Goal: Task Accomplishment & Management: Manage account settings

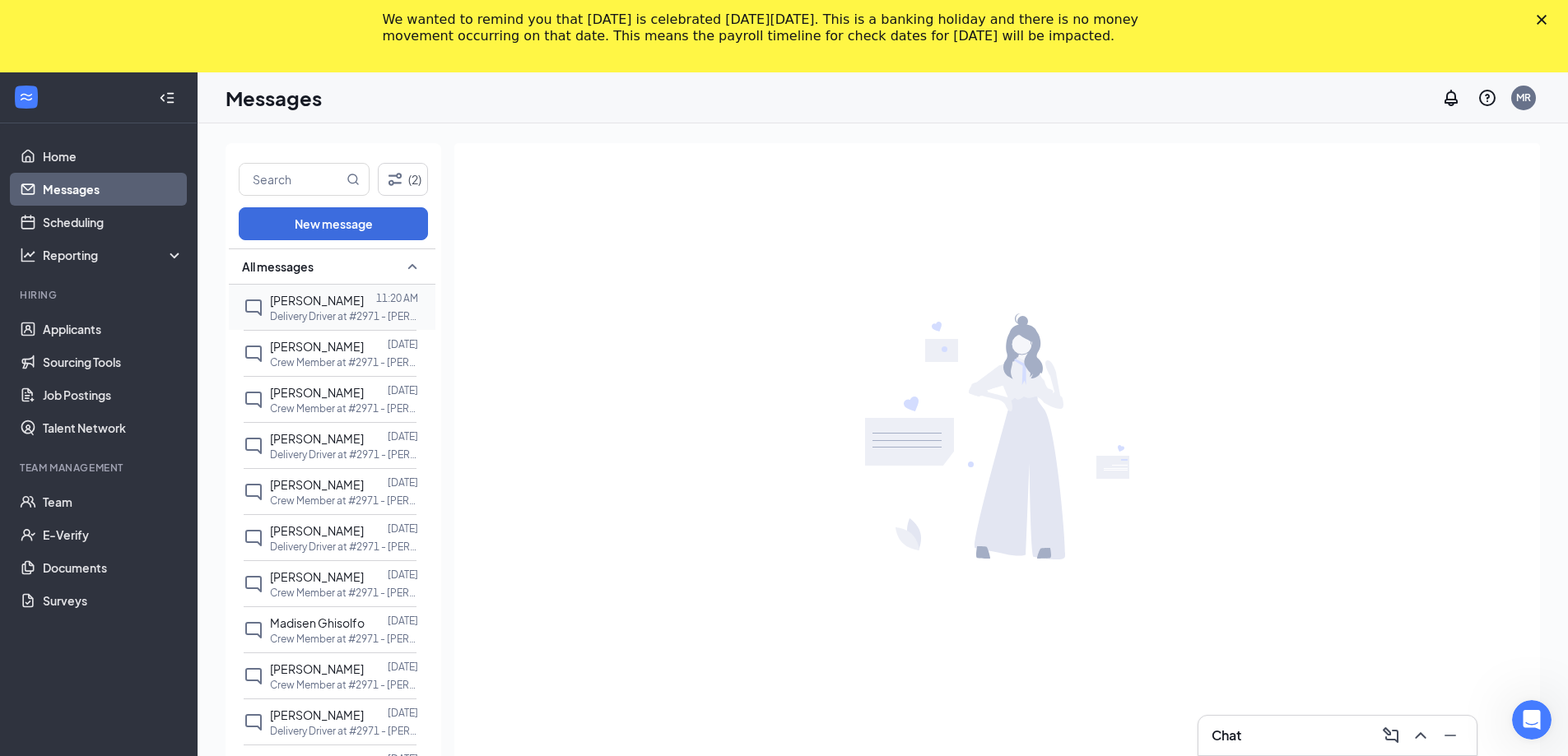
click at [319, 312] on p "Delivery Driver at #2971 - [PERSON_NAME]" at bounding box center [344, 316] width 148 height 14
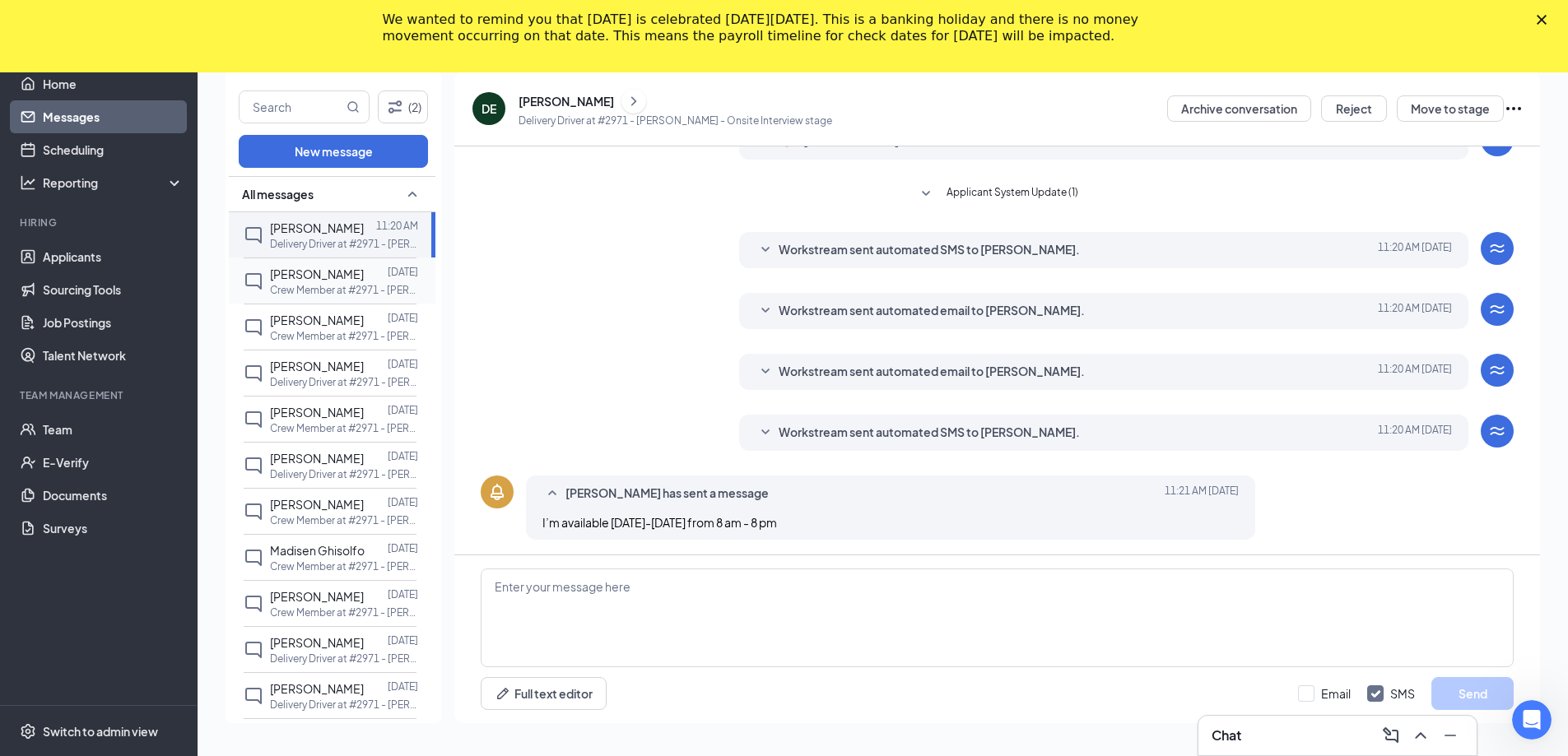
scroll to position [80, 0]
click at [311, 514] on p "Crew Member at #2971 - [PERSON_NAME]" at bounding box center [344, 520] width 148 height 14
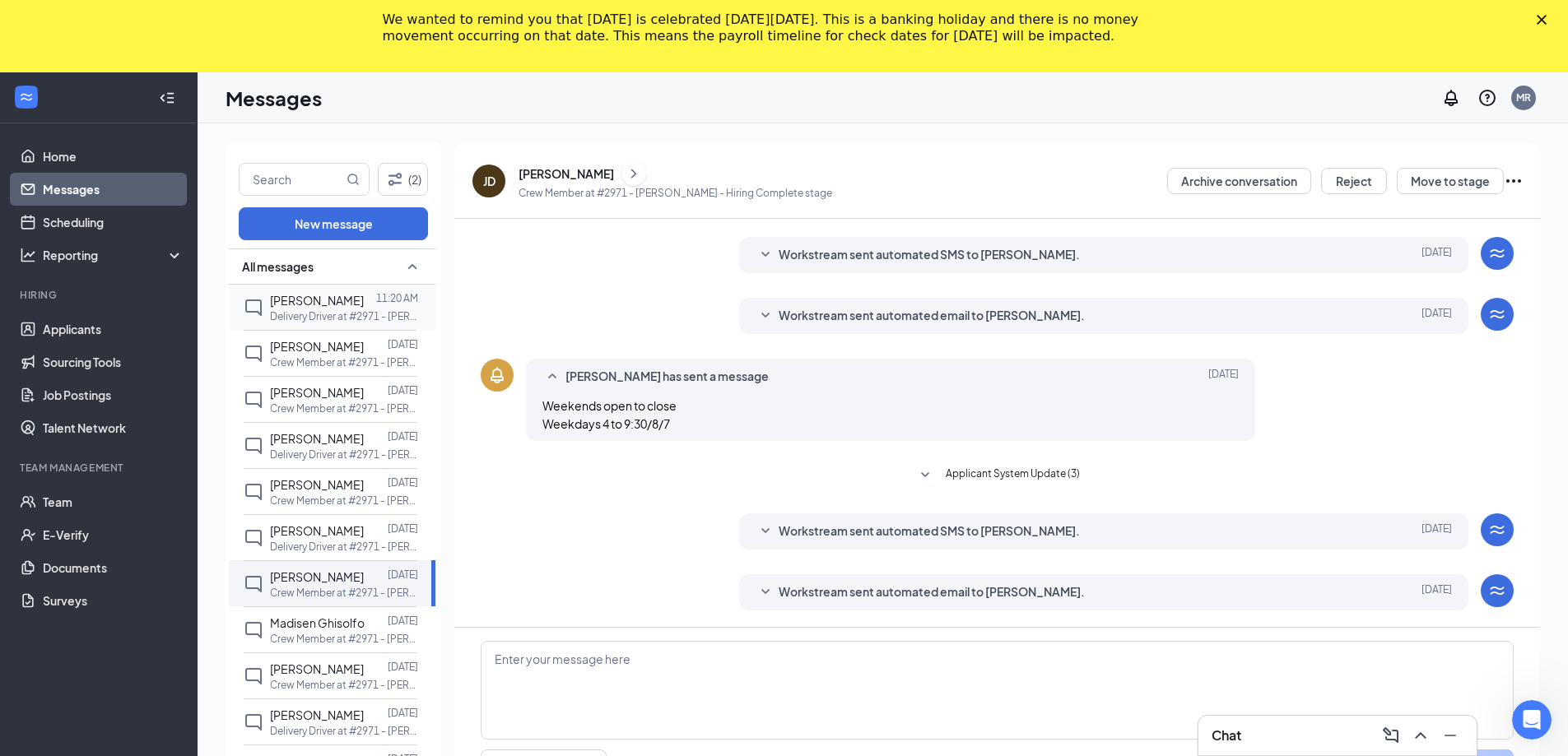
click at [364, 311] on p "Delivery Driver at #2971 - [PERSON_NAME]" at bounding box center [344, 316] width 148 height 14
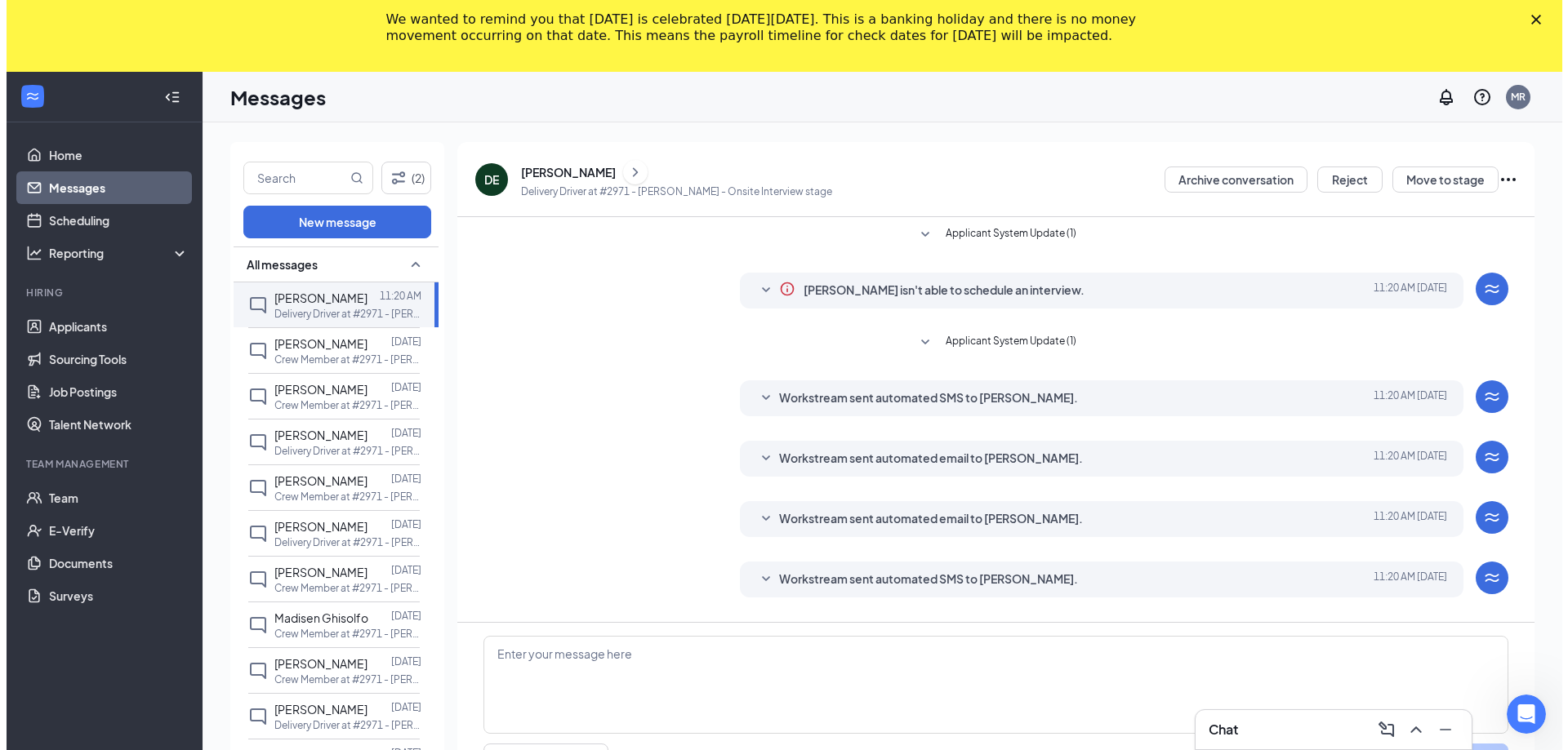
scroll to position [80, 0]
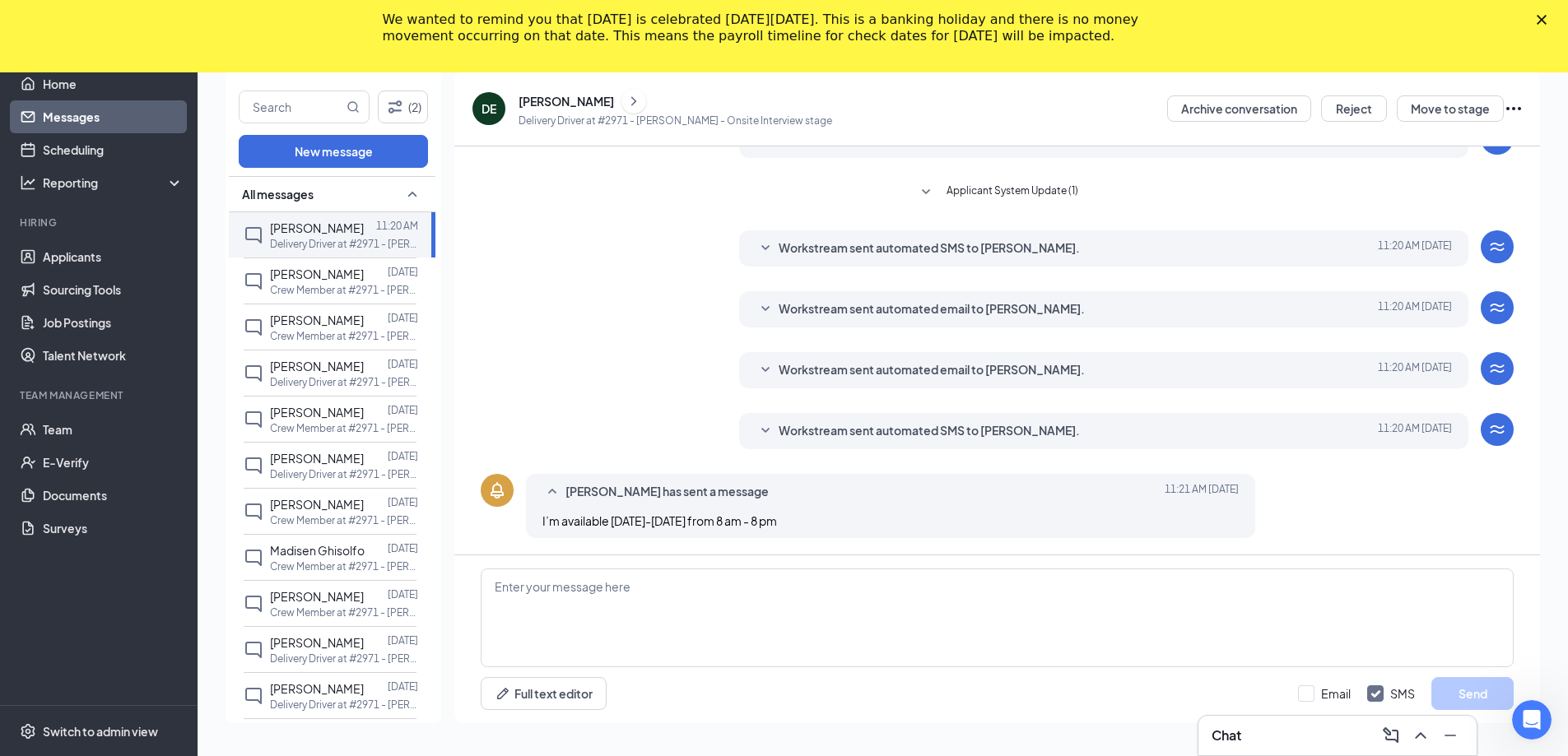
click at [555, 104] on div "[PERSON_NAME]" at bounding box center [566, 102] width 95 height 17
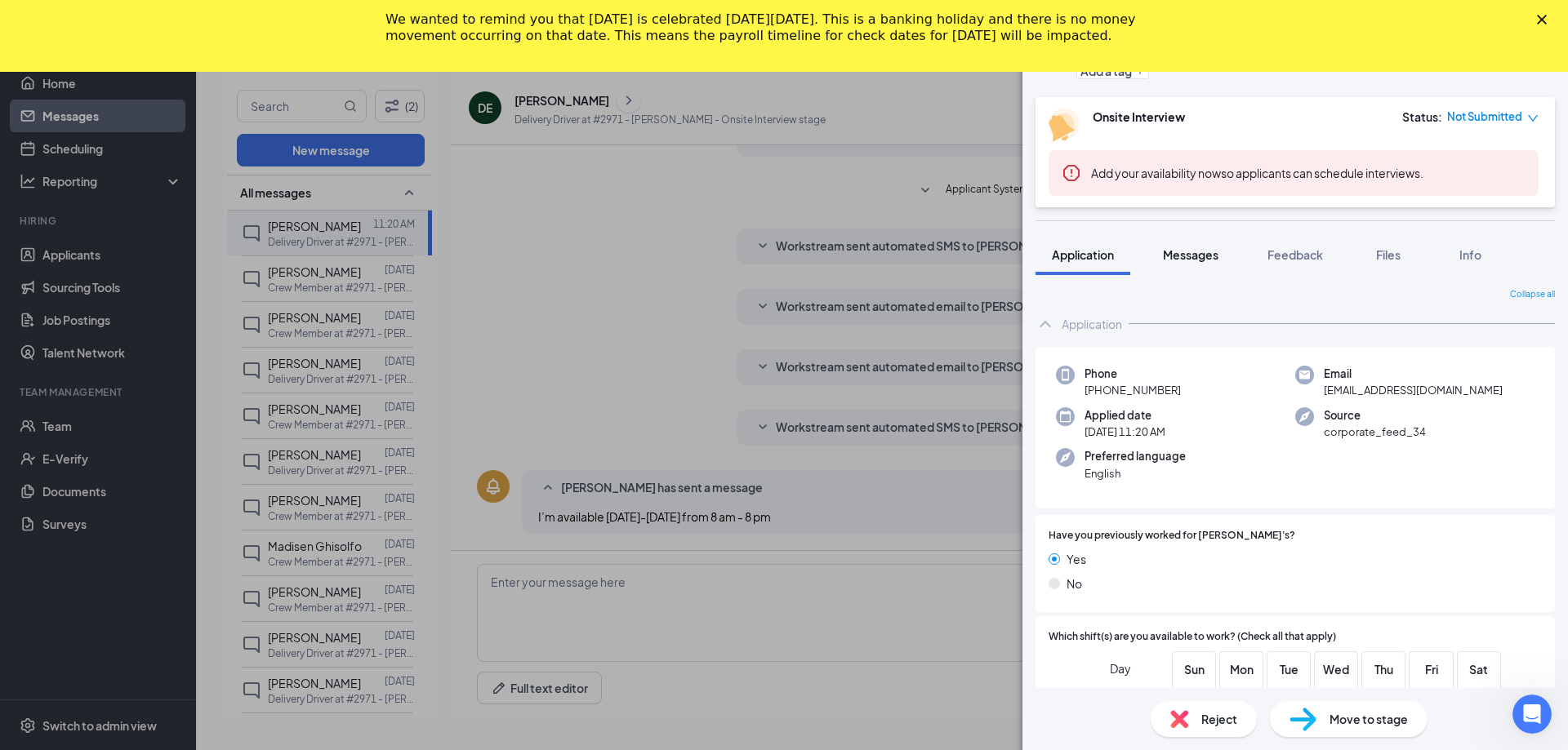
click at [1191, 252] on span "Messages" at bounding box center [1191, 254] width 56 height 15
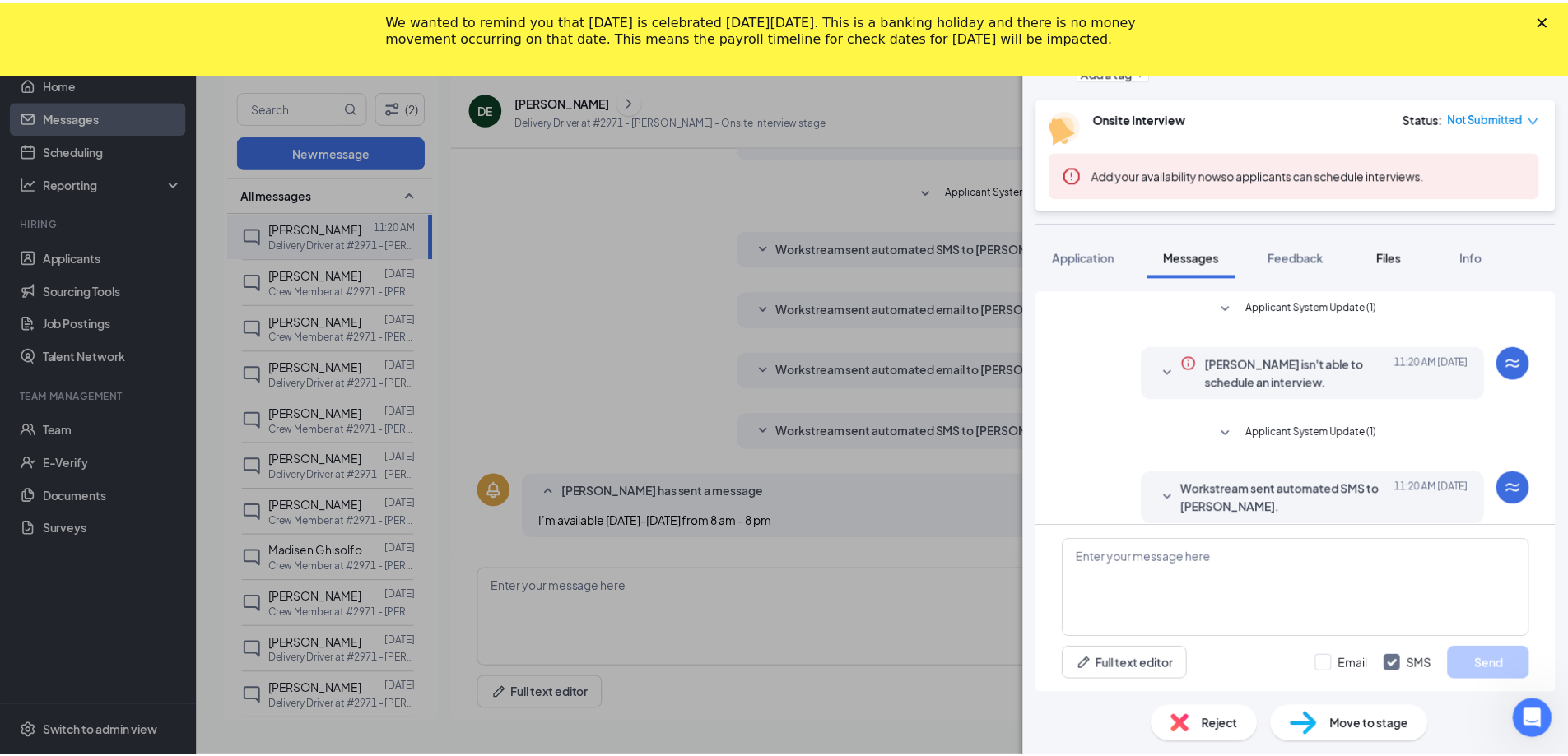
scroll to position [337, 0]
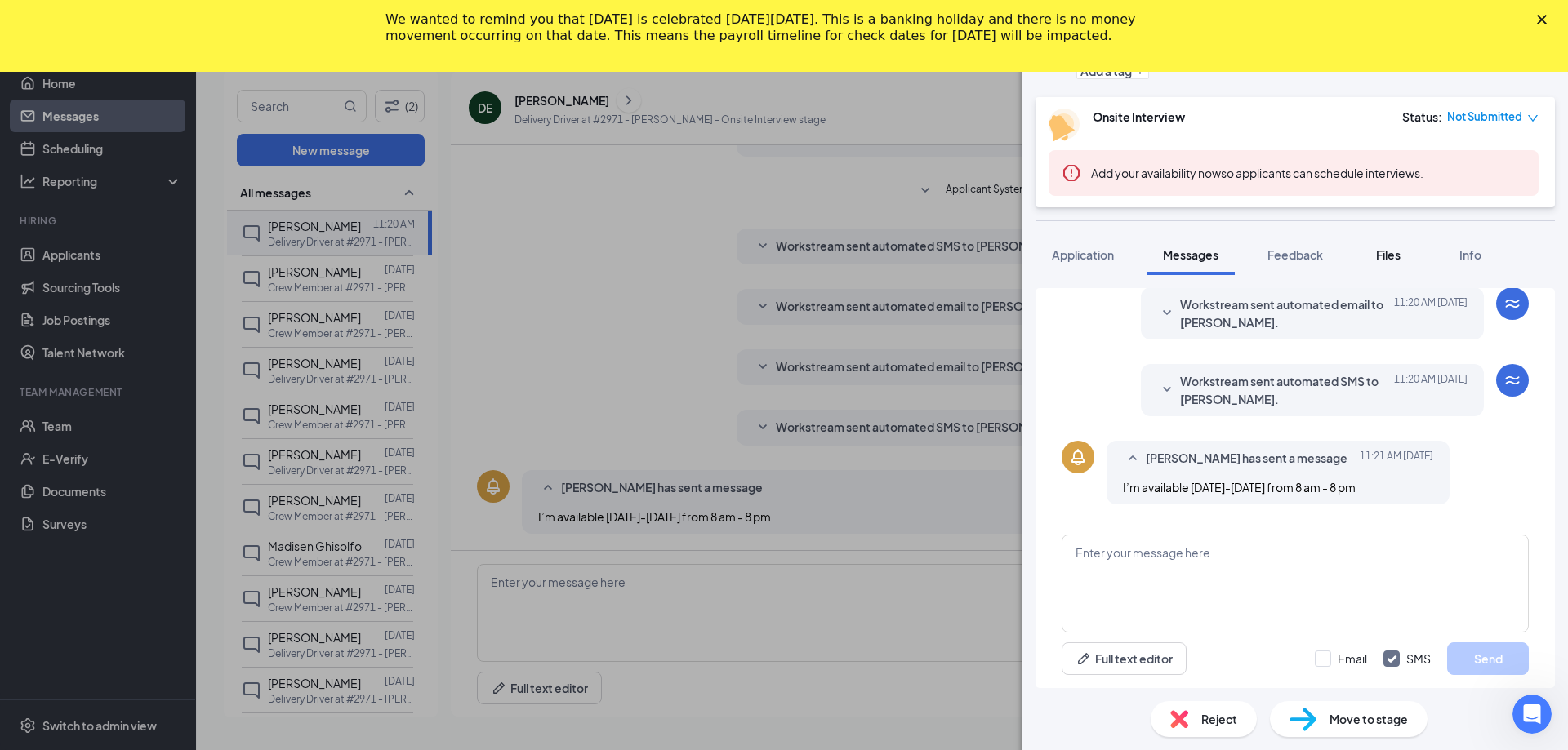
click at [1389, 253] on span "Files" at bounding box center [1388, 254] width 24 height 15
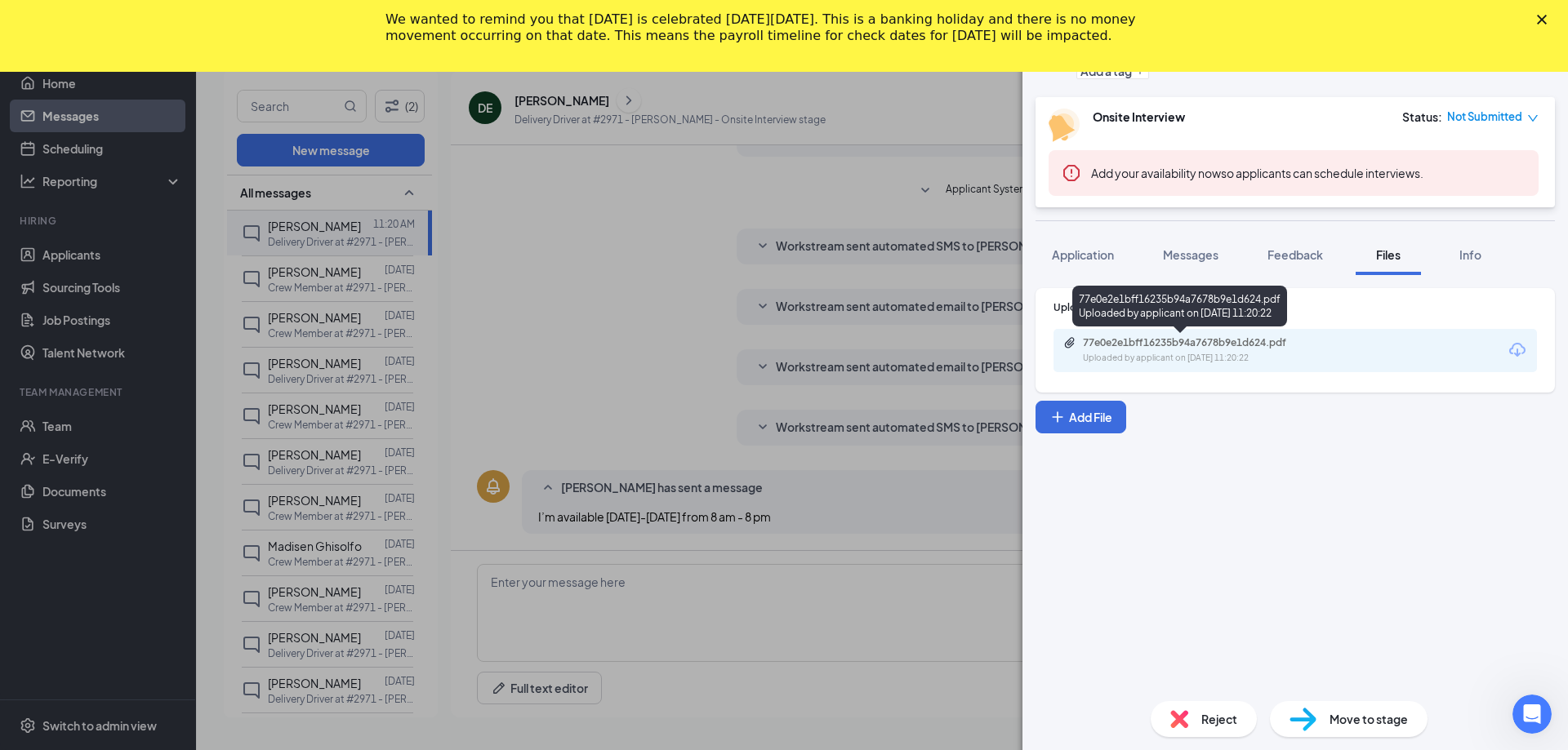
click at [1089, 344] on div "77e0e2e1bff16235b94a7678b9e1d624.pdf" at bounding box center [1196, 343] width 228 height 13
click at [503, 261] on div "DE [PERSON_NAME] El Belle Delivery Driver at #2971 - [PERSON_NAME] Add a tag On…" at bounding box center [784, 375] width 1568 height 750
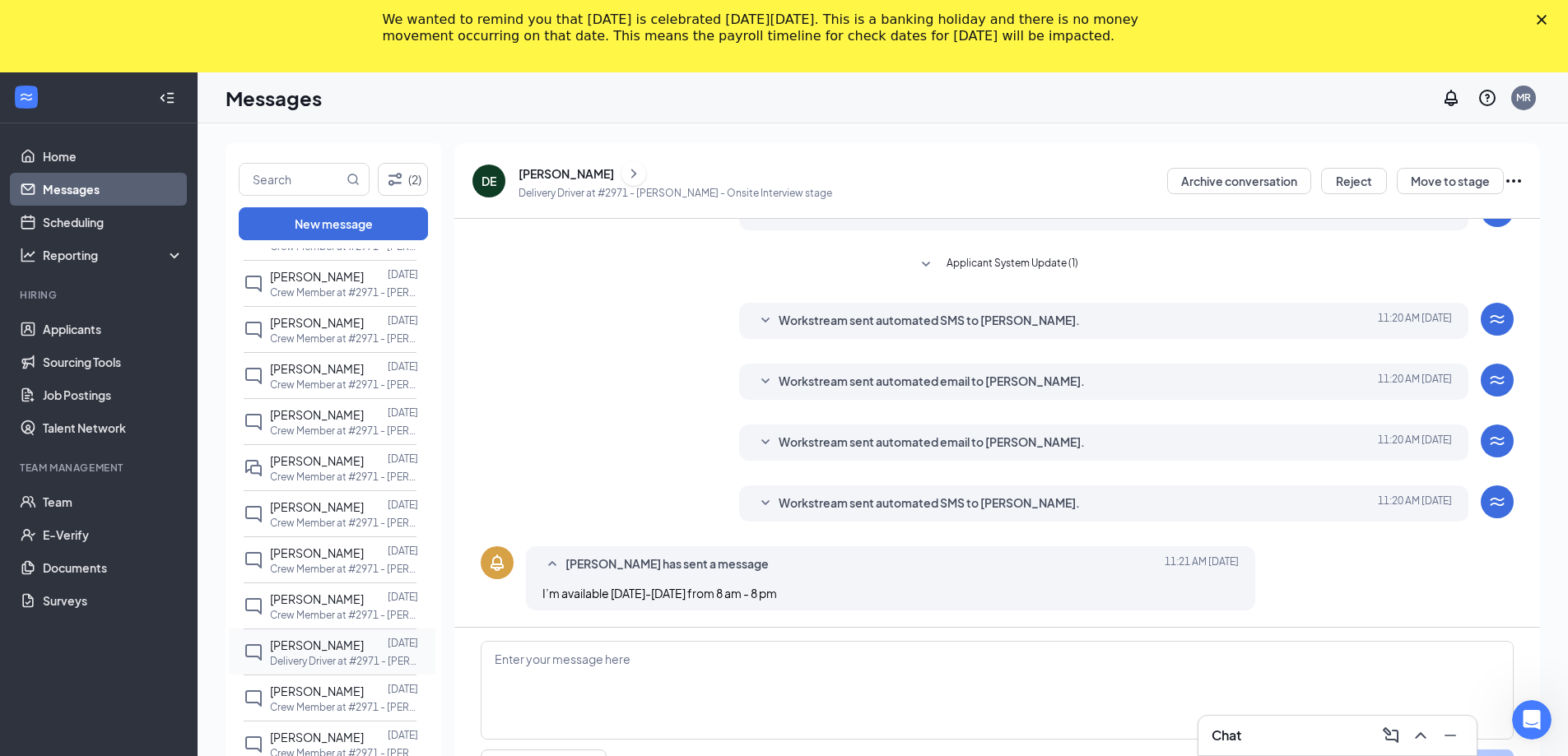
scroll to position [576, 0]
click at [324, 363] on span "[PERSON_NAME]" at bounding box center [317, 369] width 94 height 15
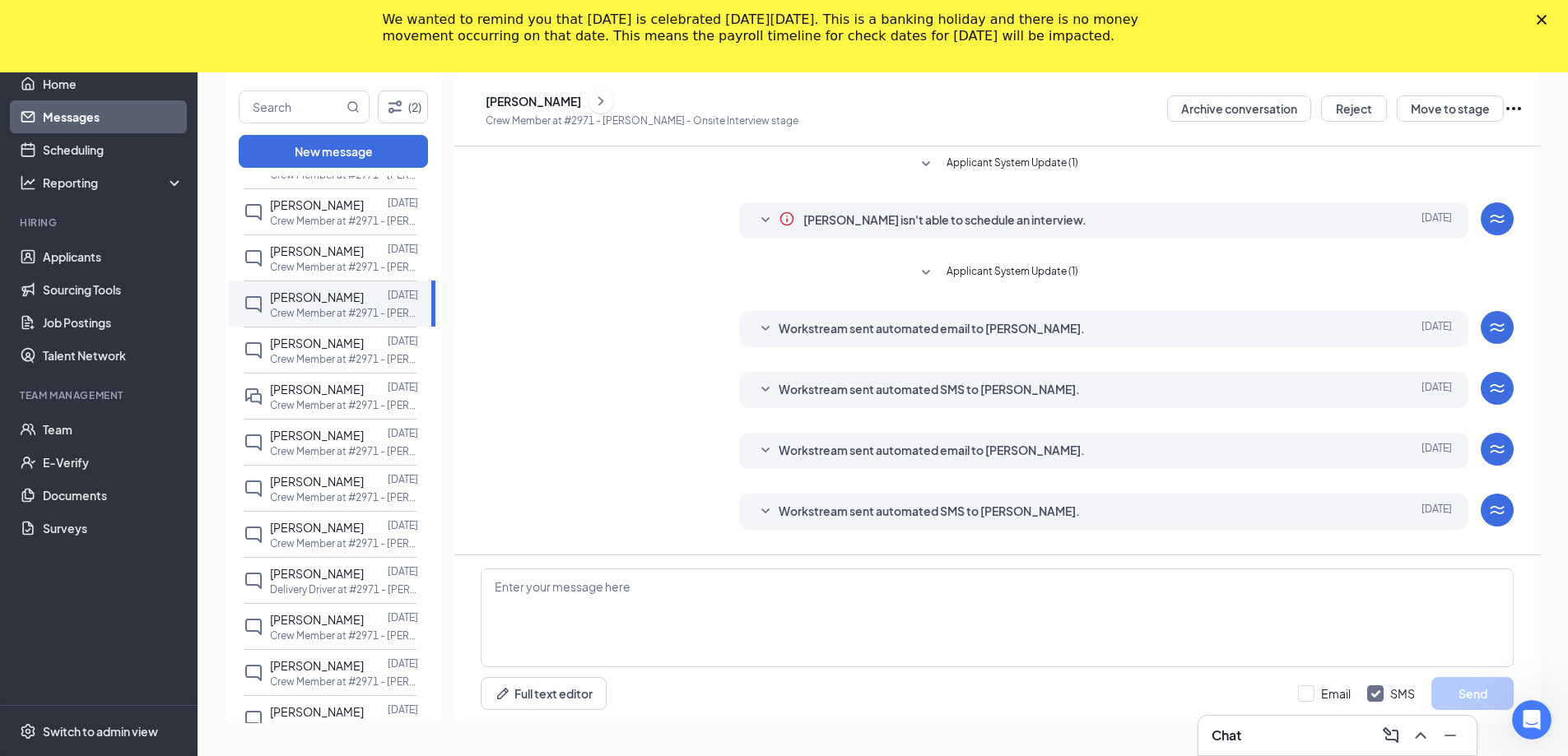
click at [589, 96] on button at bounding box center [601, 101] width 24 height 24
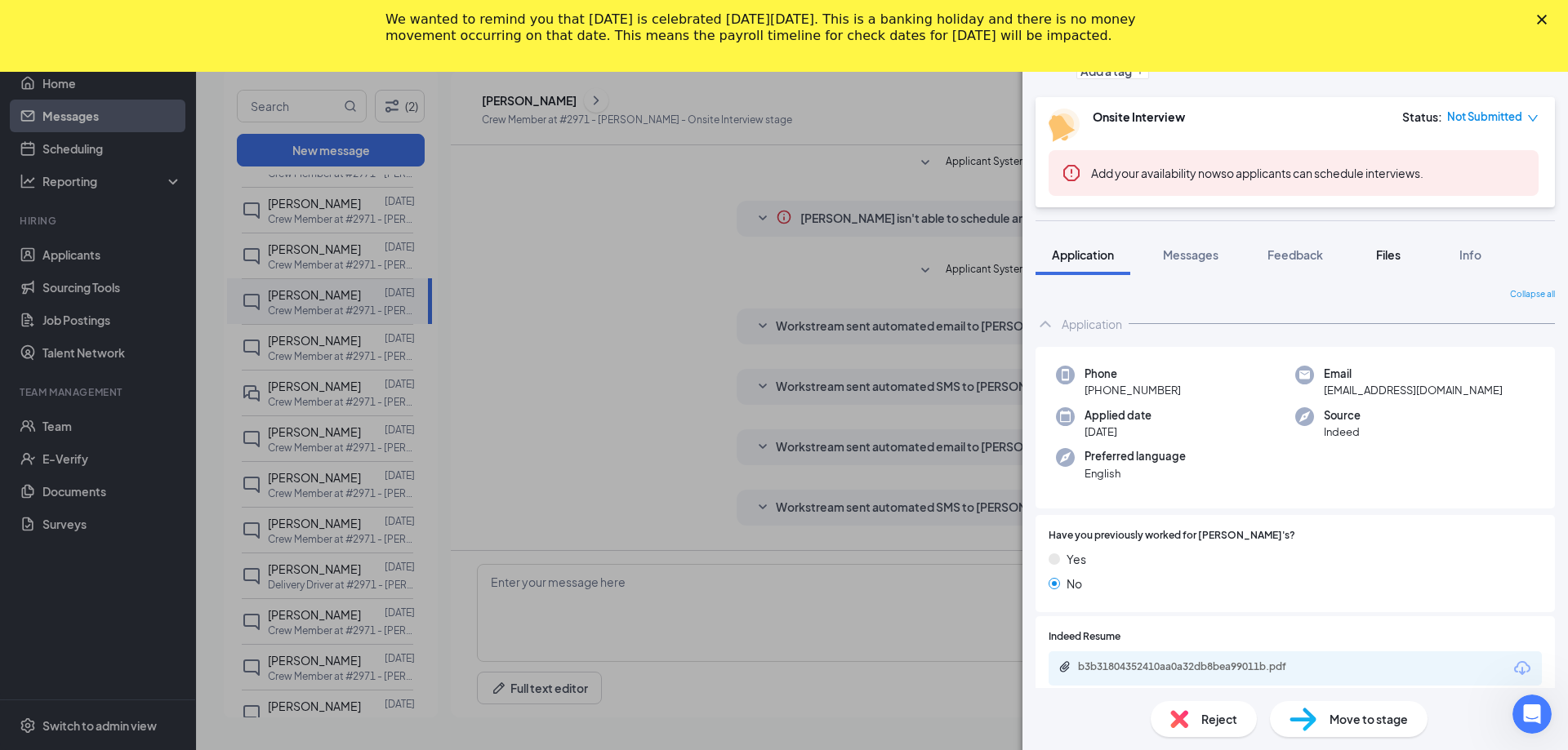
click at [1380, 257] on span "Files" at bounding box center [1388, 254] width 24 height 15
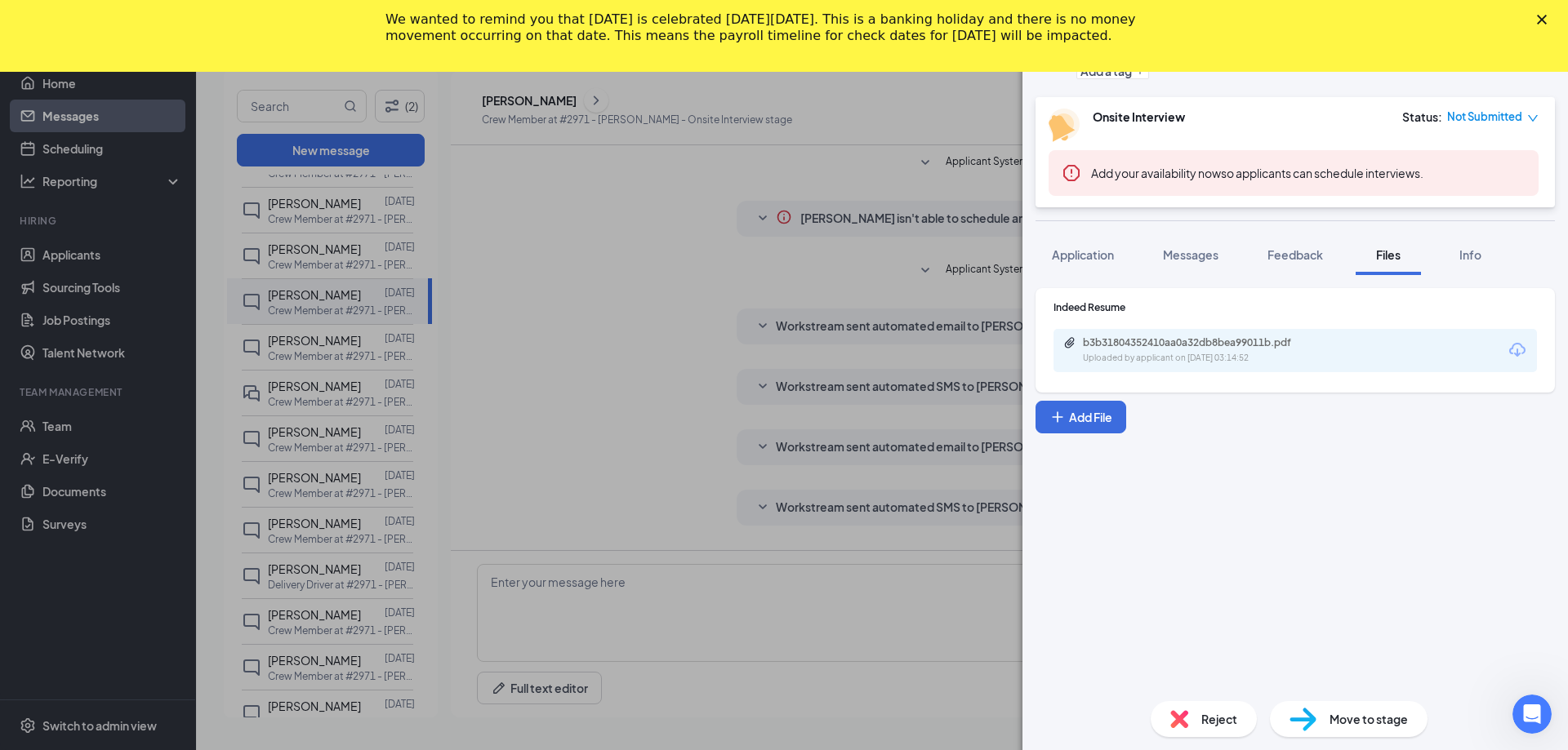
click at [1154, 337] on div "b3b31804352410aa0a32db8bea99011b.pdf" at bounding box center [1196, 343] width 228 height 13
click at [324, 387] on div "RA [PERSON_NAME] Crew Member at #2971 - [PERSON_NAME] Add a tag Onsite Intervie…" at bounding box center [784, 375] width 1568 height 750
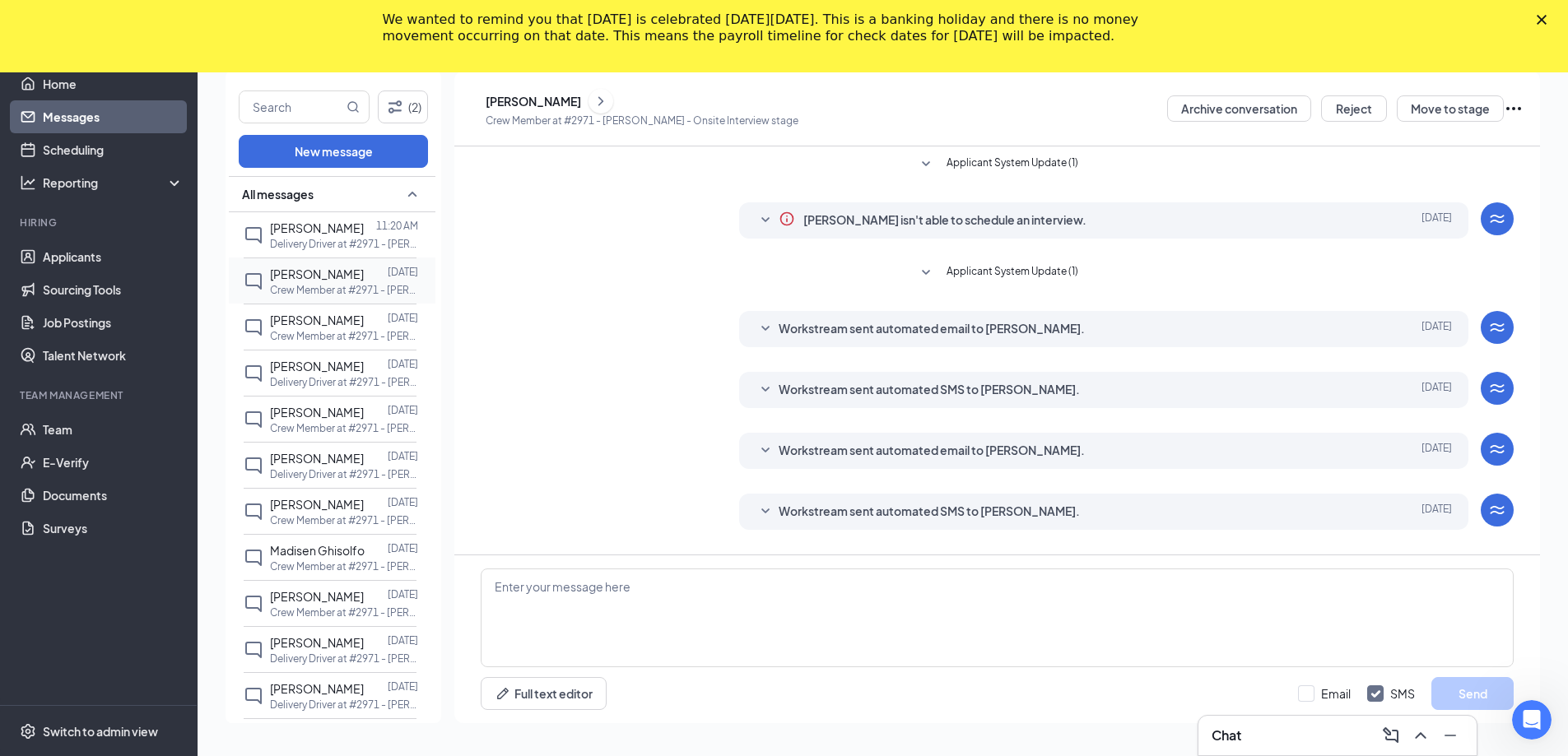
click at [342, 278] on span "[PERSON_NAME]" at bounding box center [317, 274] width 94 height 15
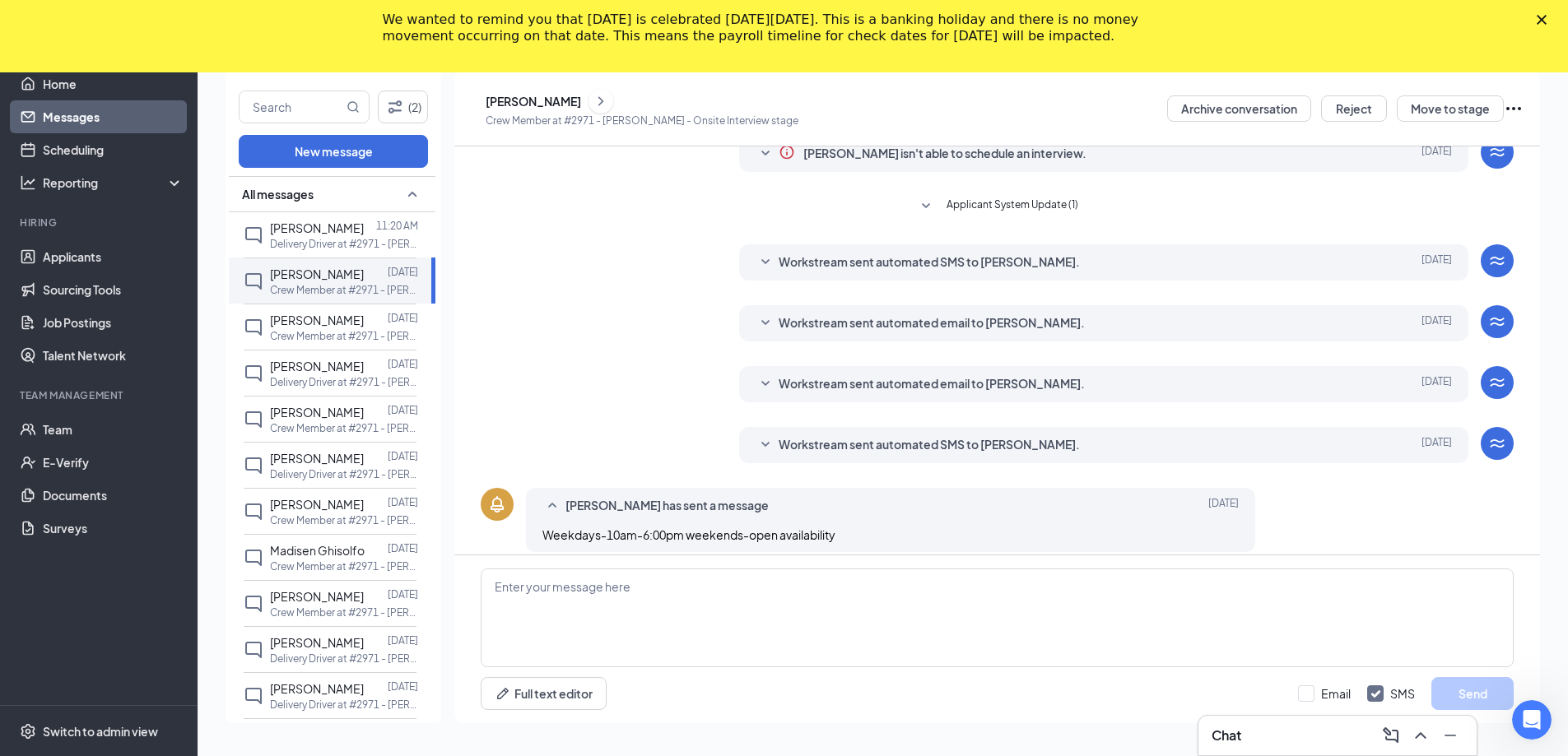
scroll to position [80, 0]
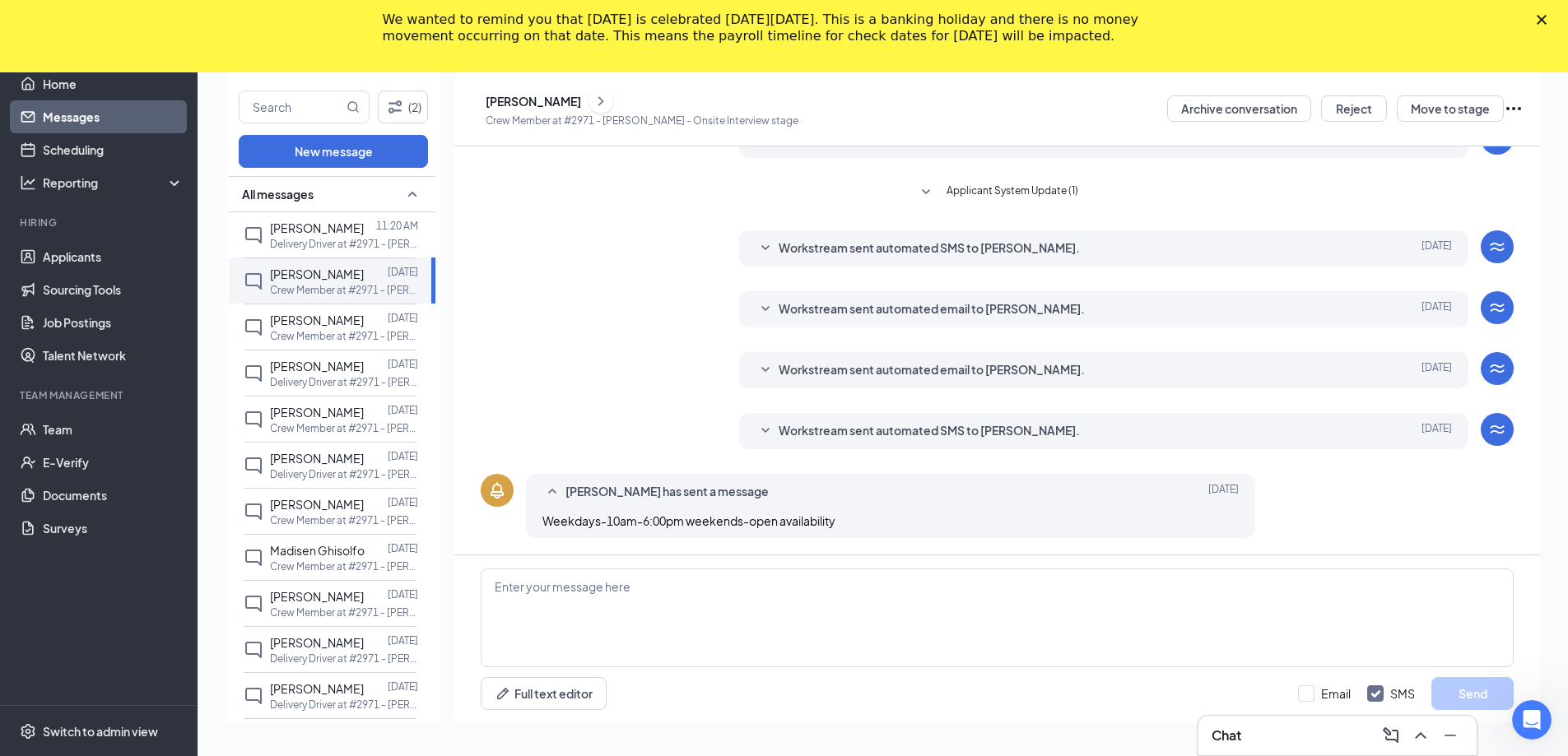
click at [607, 104] on div "[PERSON_NAME]" at bounding box center [642, 101] width 312 height 24
click at [611, 98] on button at bounding box center [601, 101] width 24 height 24
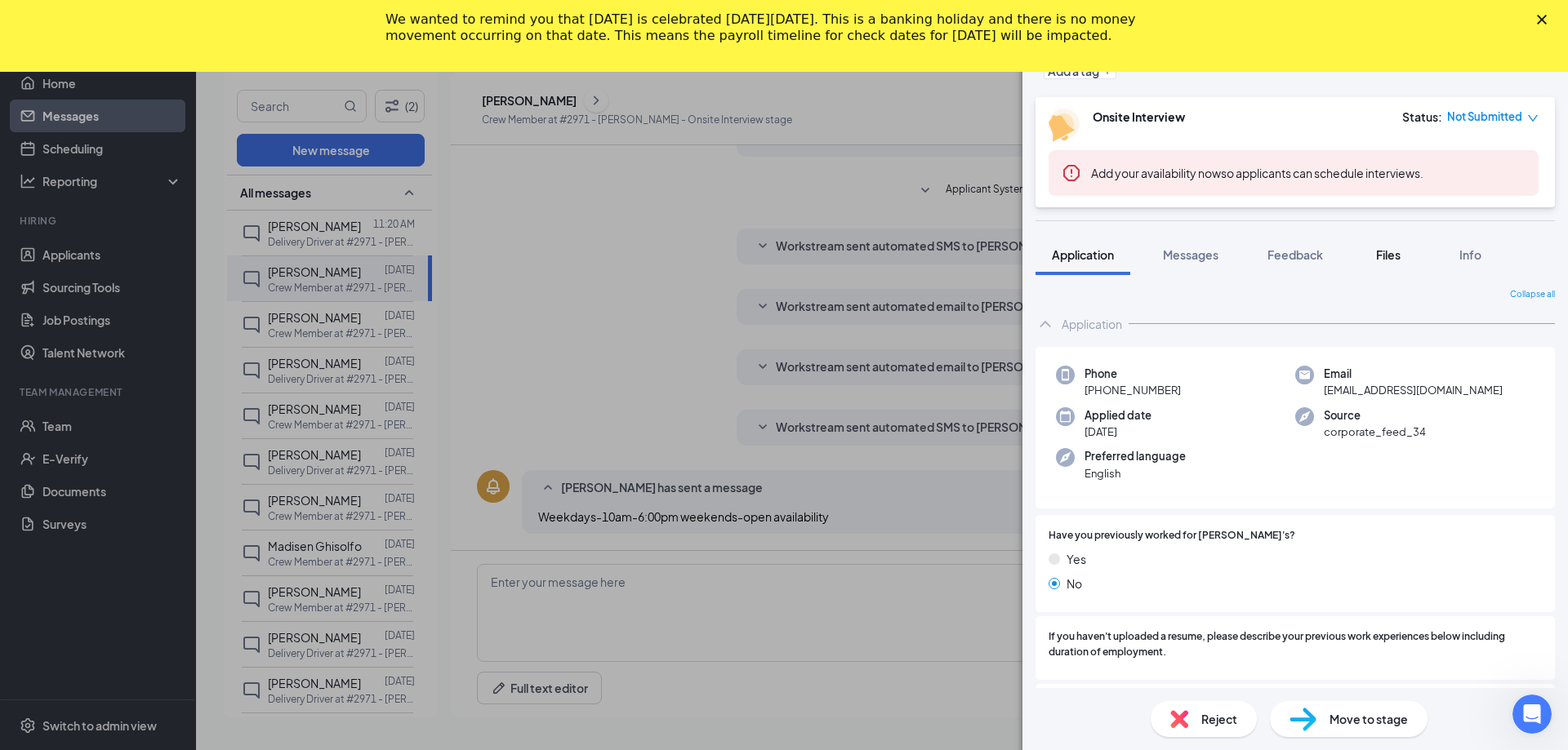
click at [1389, 258] on span "Files" at bounding box center [1388, 254] width 24 height 15
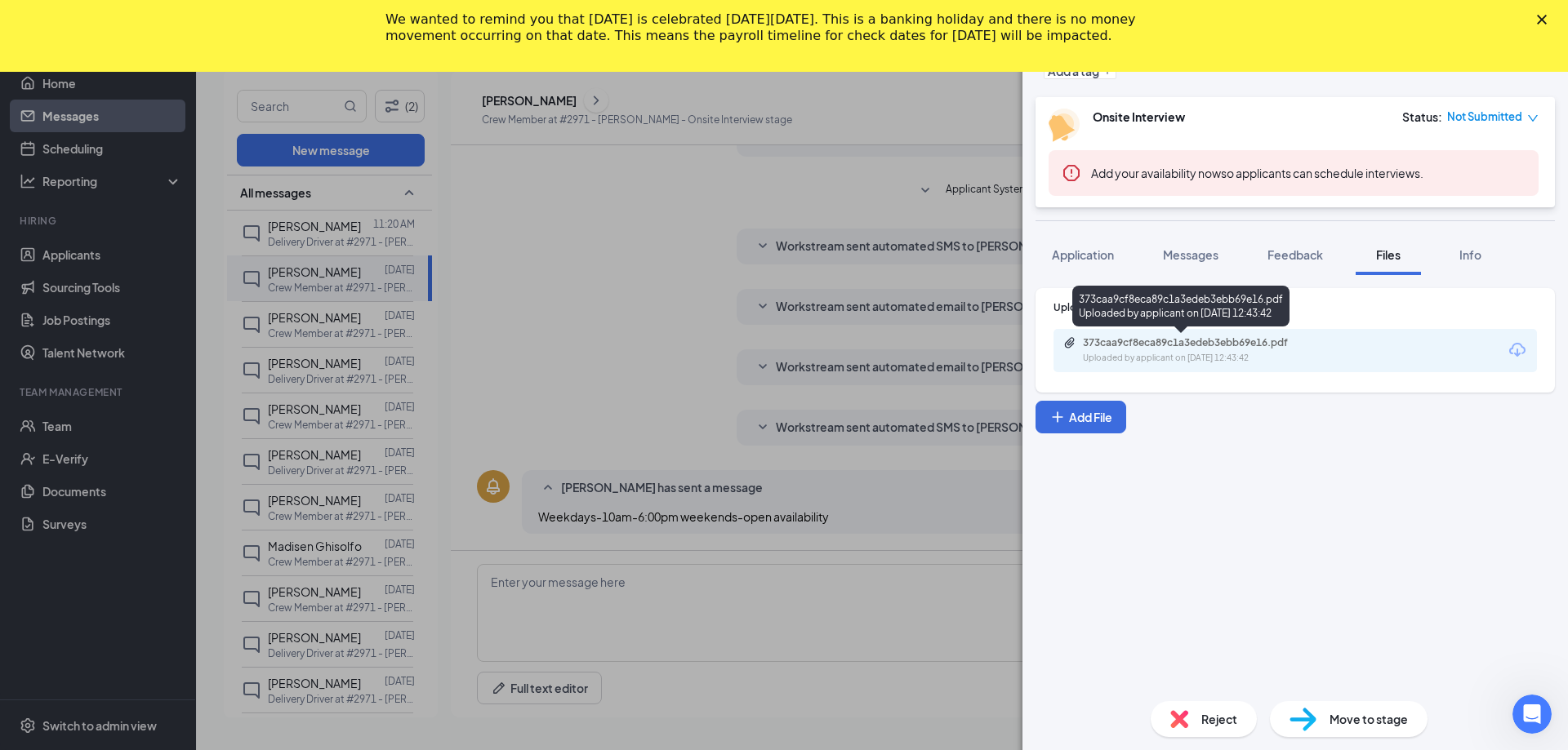
click at [1137, 344] on div "373caa9cf8eca89c1a3edeb3ebb69e16.pdf" at bounding box center [1196, 343] width 228 height 13
click at [539, 275] on div "AW [PERSON_NAME] Crew Member at #2971 - [PERSON_NAME] Add a tag Onsite Intervie…" at bounding box center [784, 375] width 1568 height 750
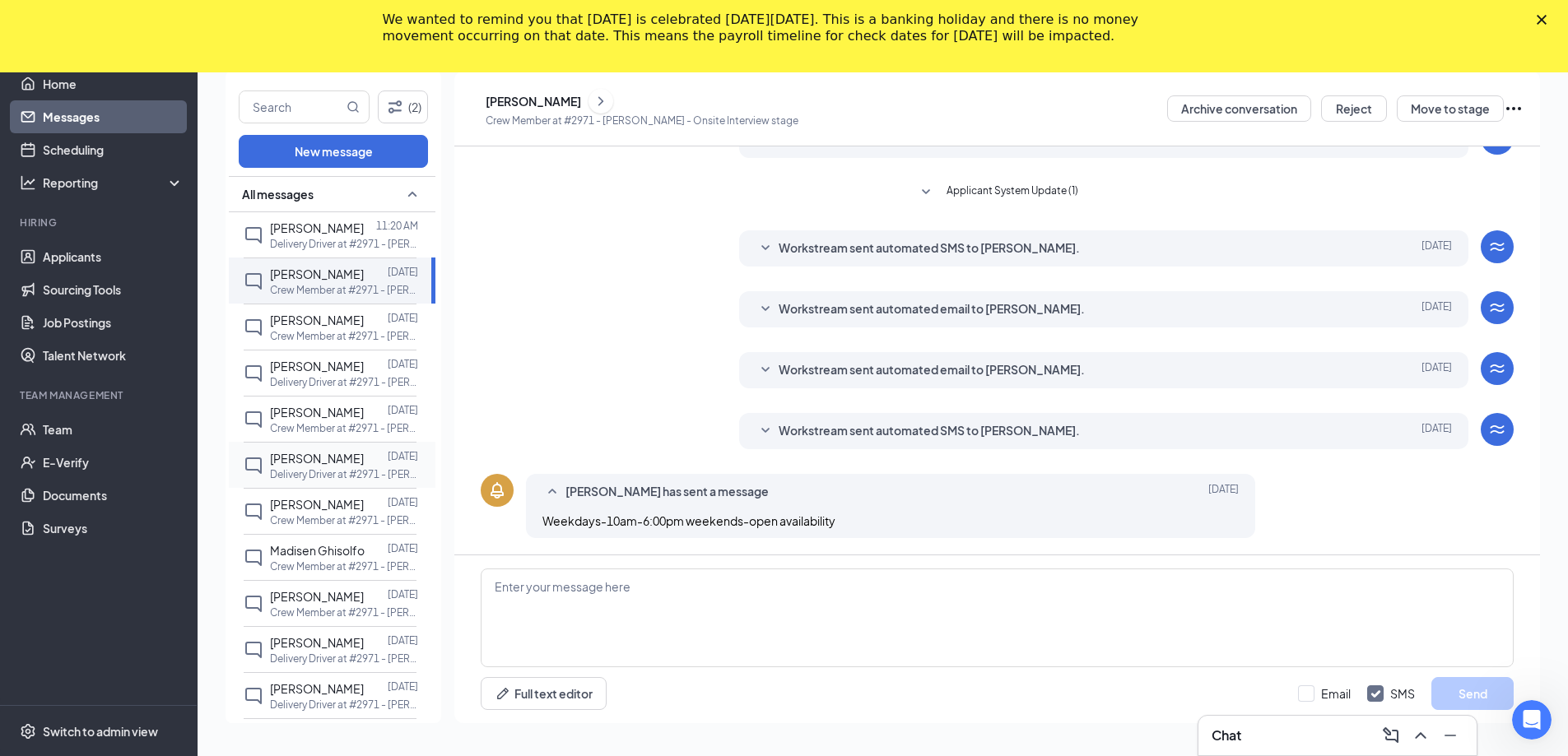
click at [288, 475] on p "Delivery Driver at #2971 - [PERSON_NAME]" at bounding box center [344, 474] width 148 height 14
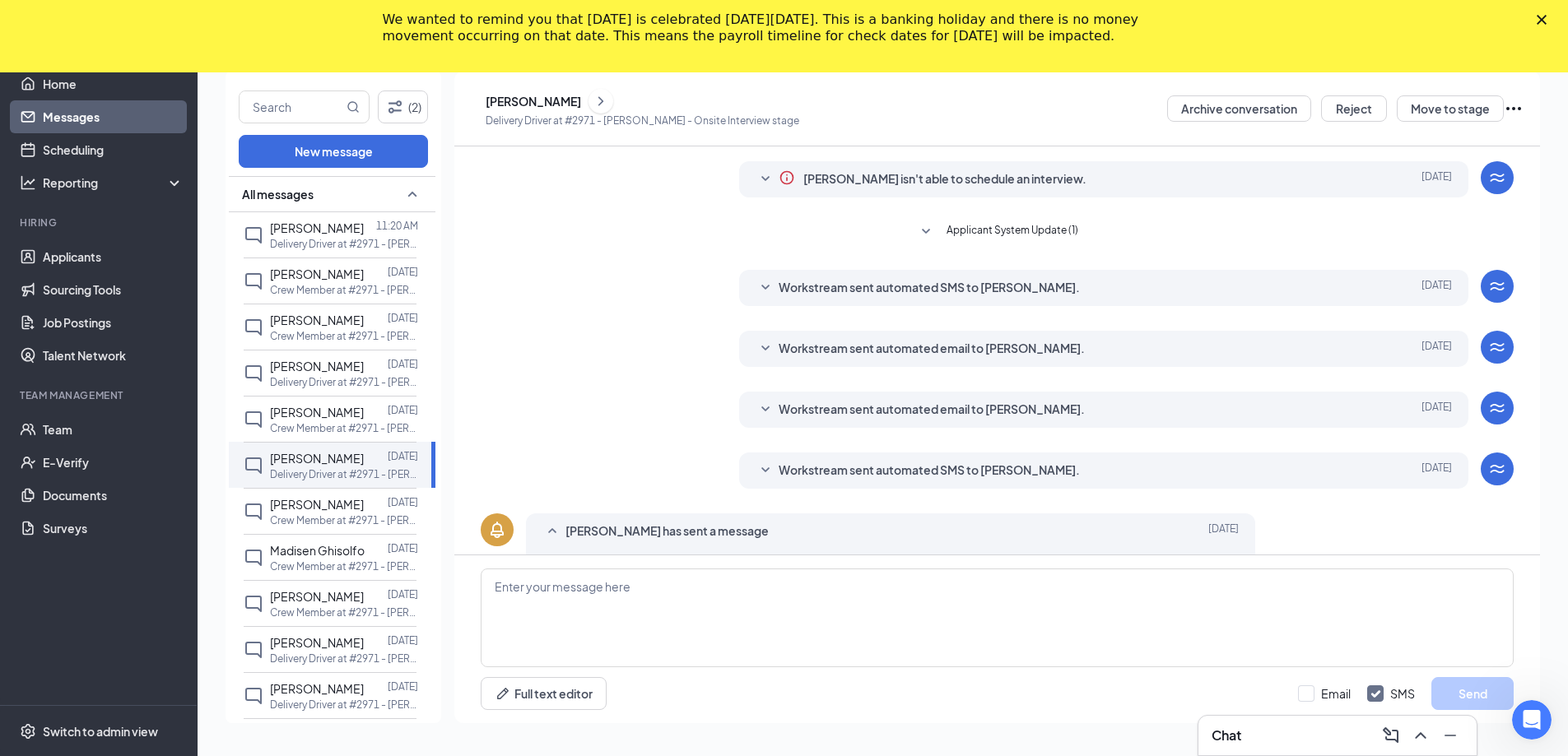
scroll to position [80, 0]
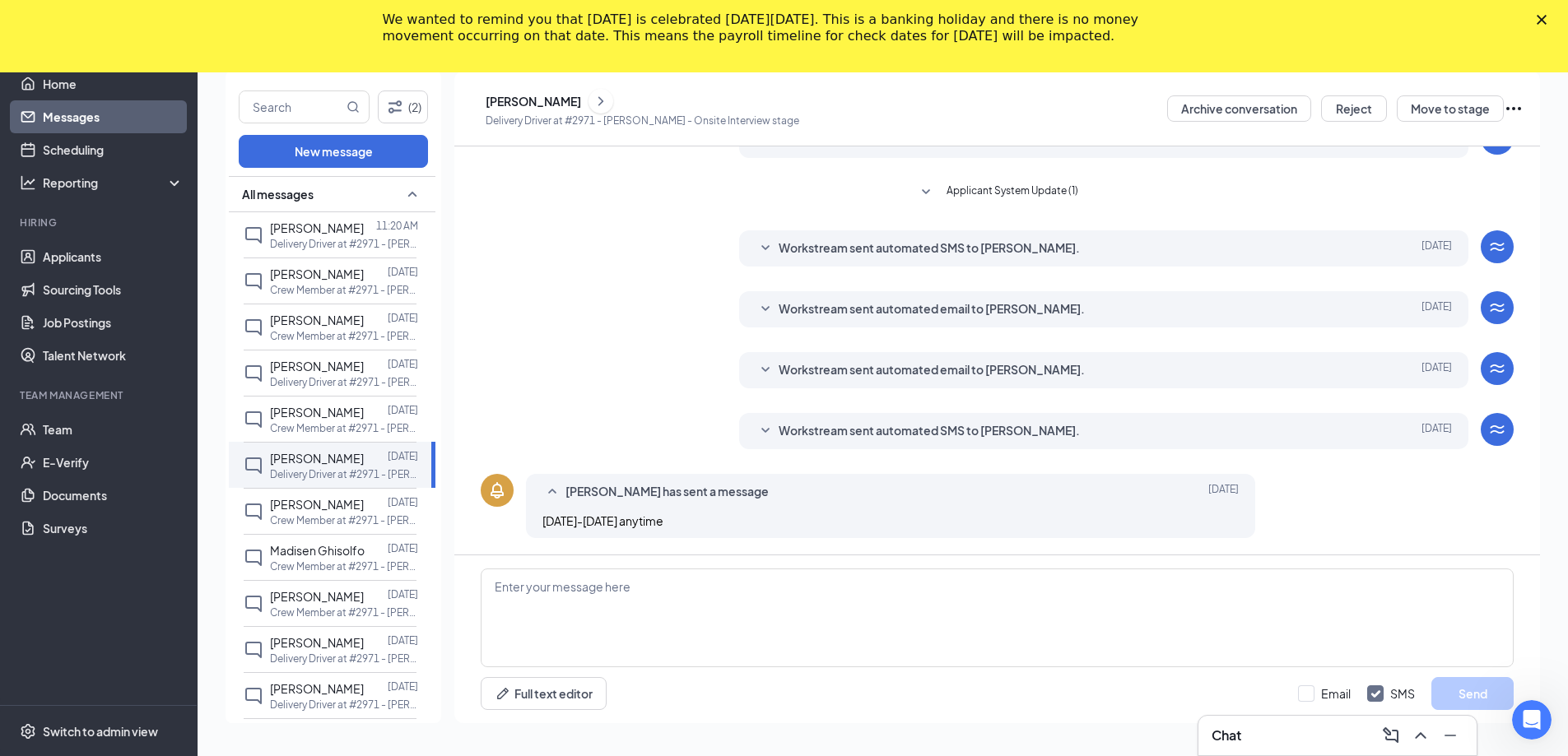
click at [590, 116] on p "Delivery Driver at #2971 - [PERSON_NAME] - Onsite Interview stage" at bounding box center [643, 120] width 313 height 14
click at [593, 109] on div "[PERSON_NAME]" at bounding box center [643, 101] width 313 height 24
click at [581, 105] on div "[PERSON_NAME]" at bounding box center [534, 102] width 95 height 17
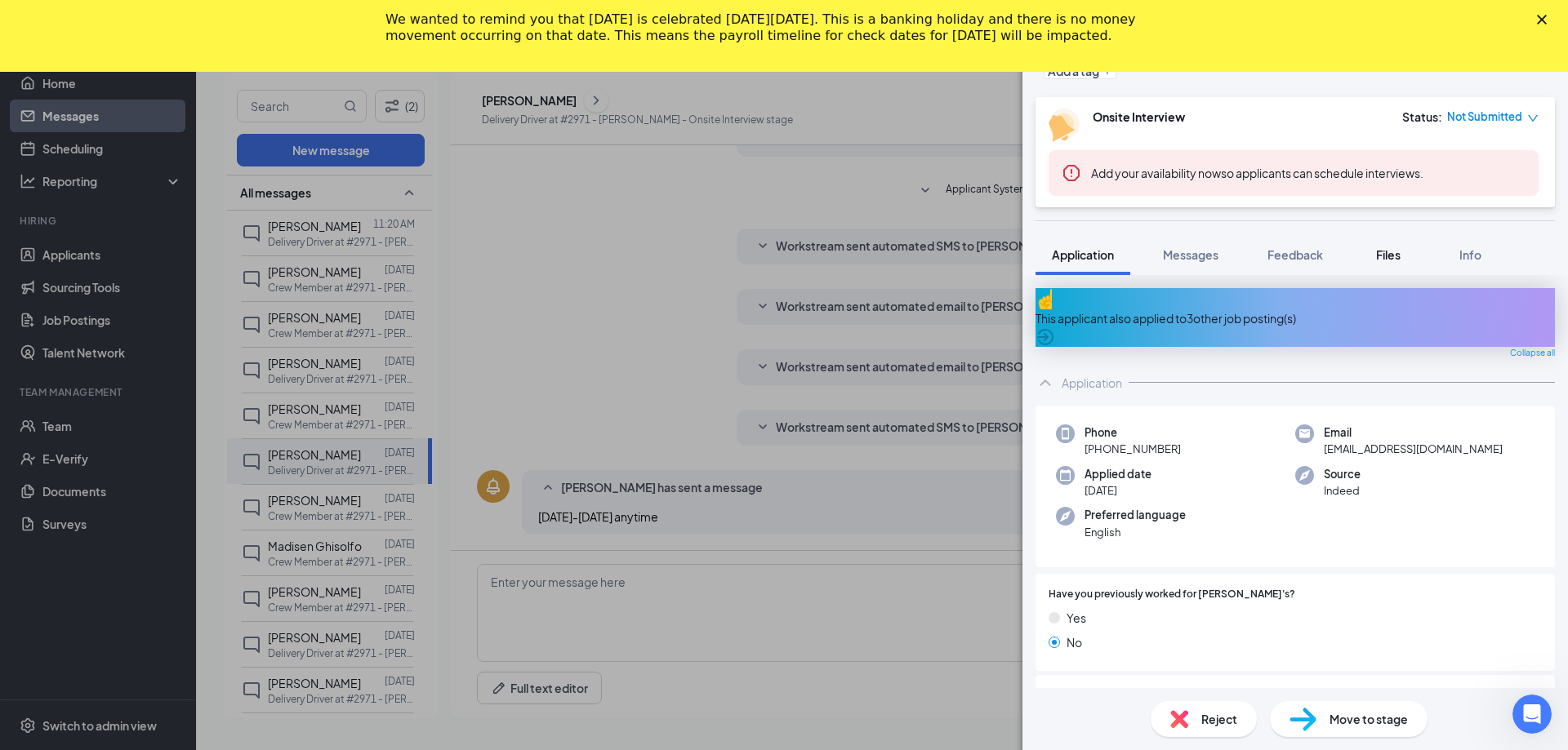
click at [1385, 251] on span "Files" at bounding box center [1388, 254] width 24 height 15
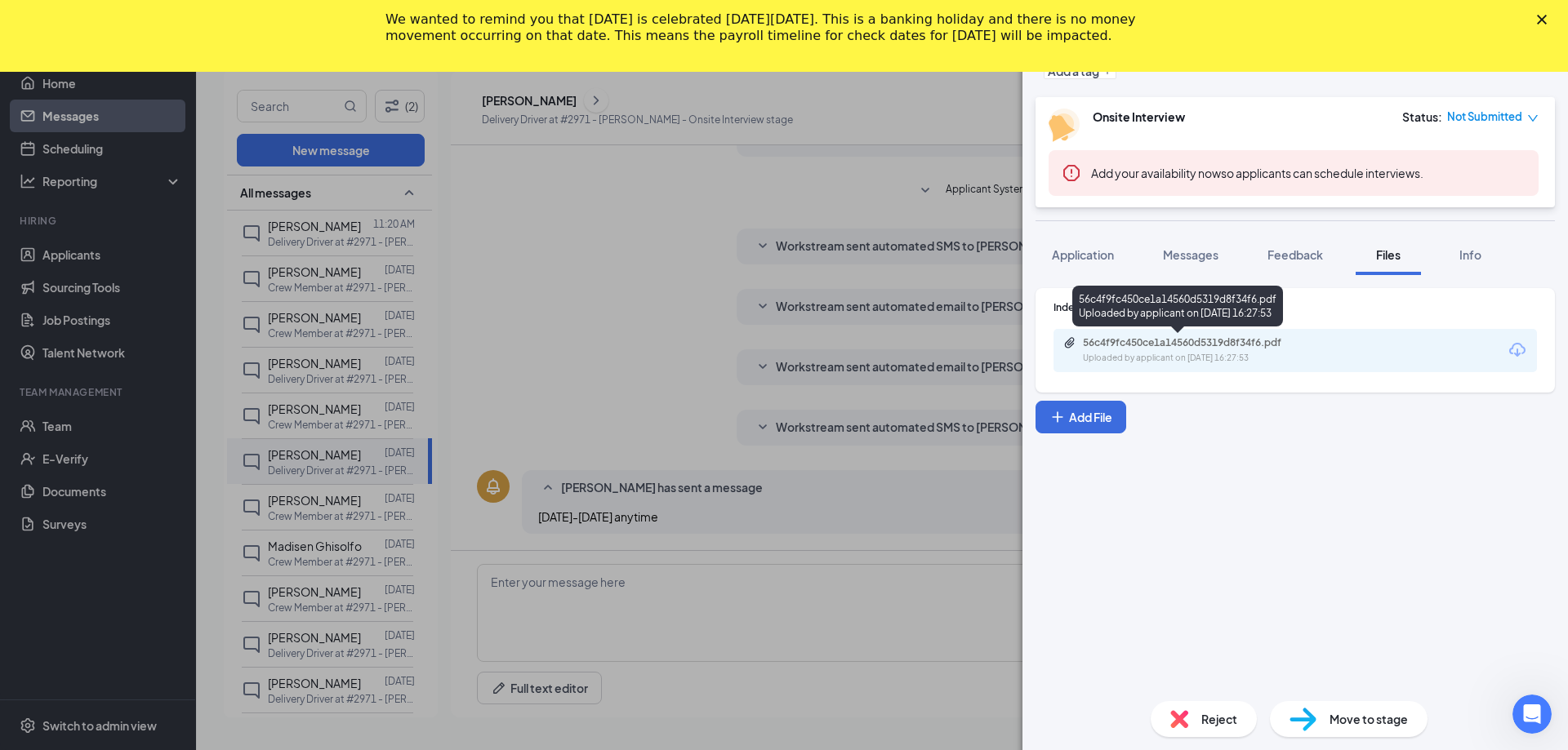
click at [1167, 346] on div "56c4f9fc450ce1a14560d5319d8f34f6.pdf" at bounding box center [1196, 343] width 228 height 13
click at [268, 270] on div "AM [PERSON_NAME] Delivery Driver at #2971 - [PERSON_NAME] Add a tag Onsite Inte…" at bounding box center [784, 375] width 1568 height 750
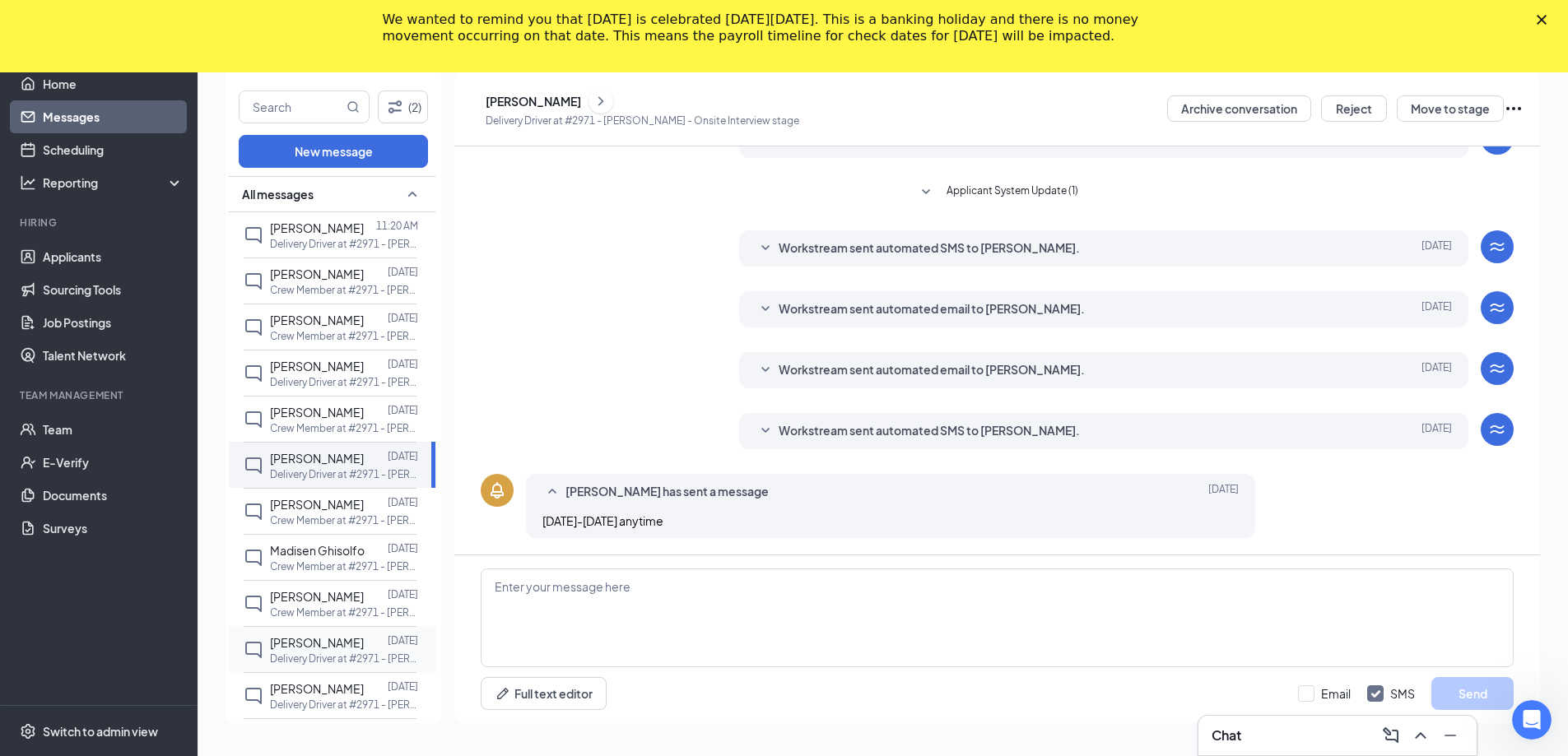
click at [320, 657] on p "Delivery Driver at #2971 - [PERSON_NAME]" at bounding box center [344, 658] width 148 height 14
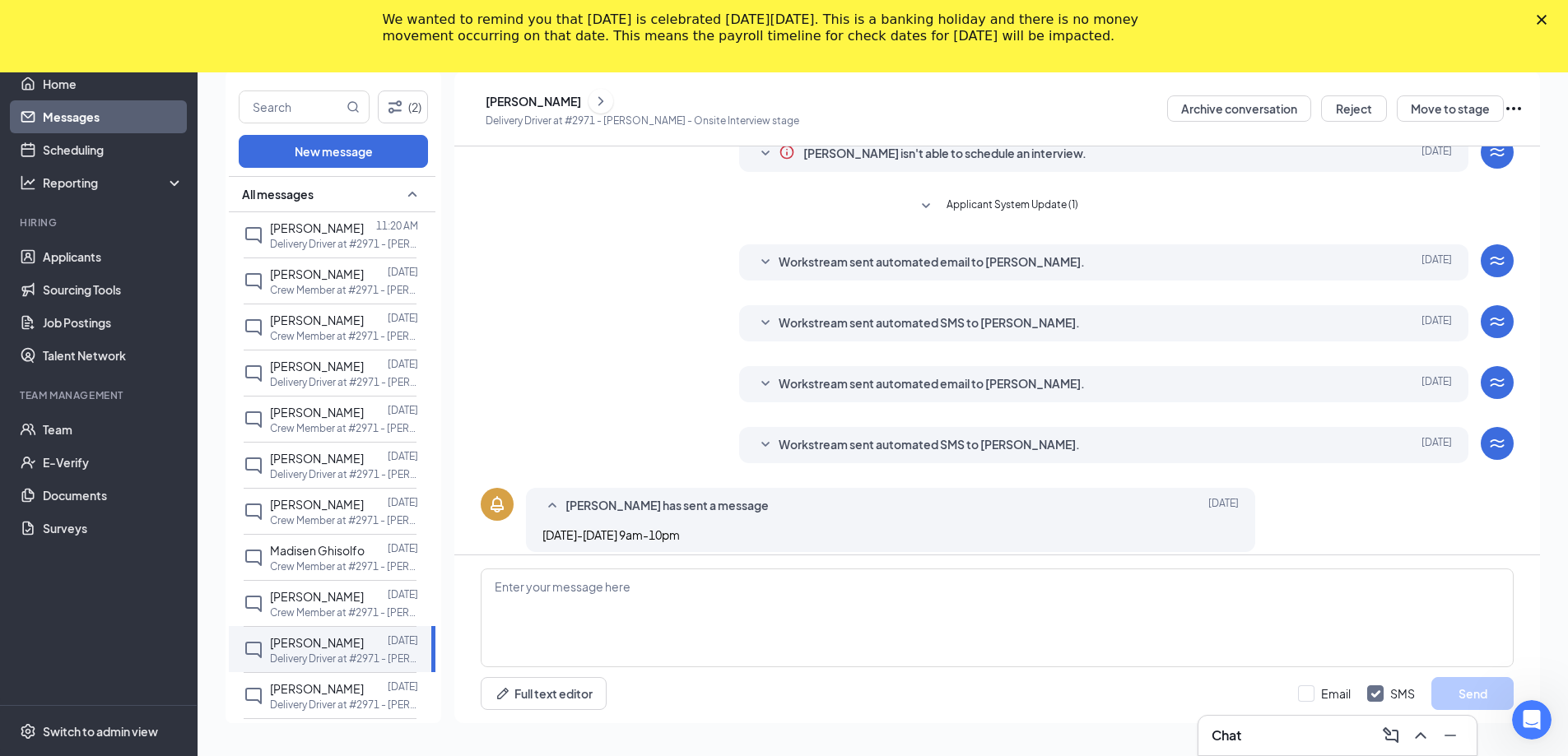
scroll to position [80, 0]
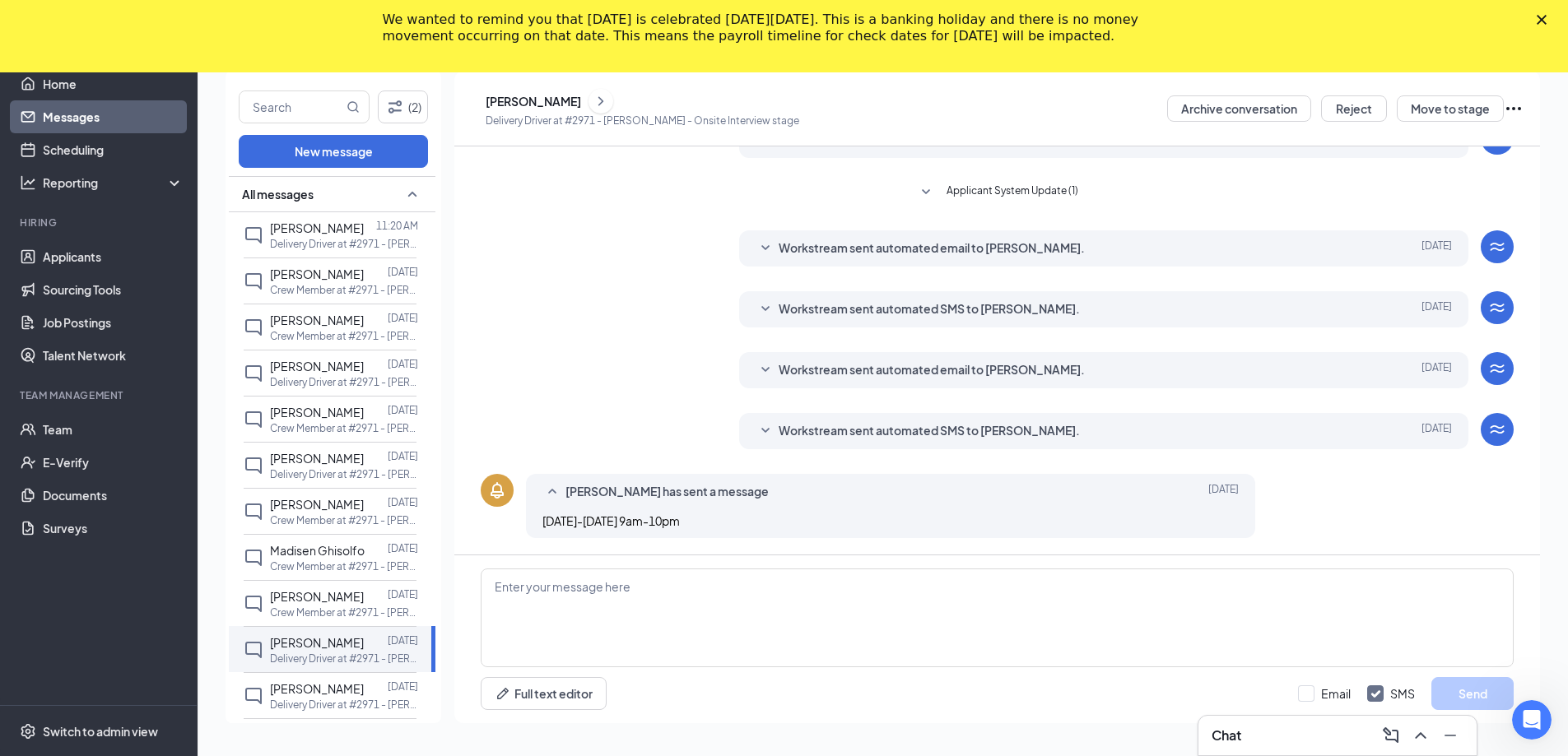
click at [574, 102] on div "[PERSON_NAME]" at bounding box center [534, 102] width 95 height 17
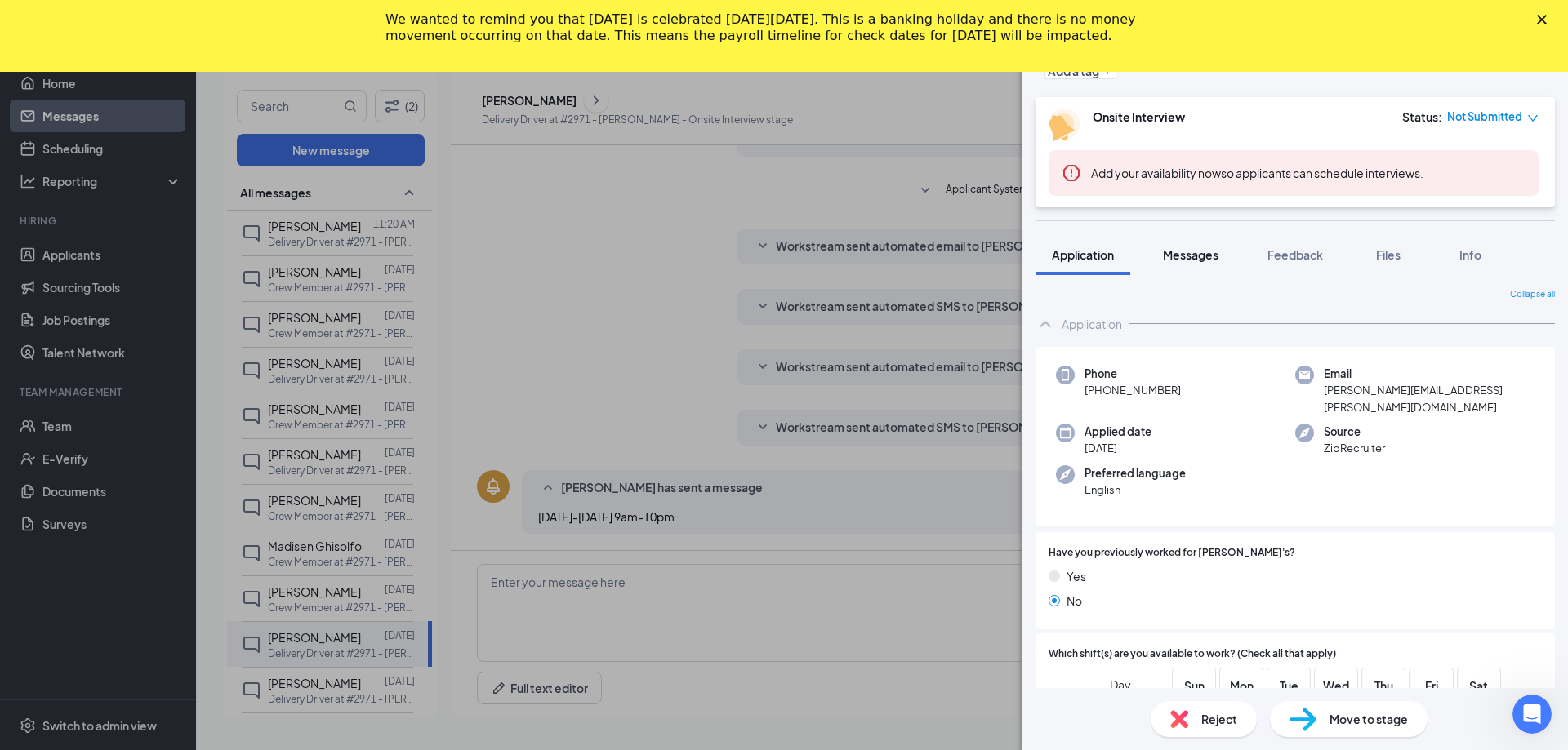
click at [1401, 252] on span "Files" at bounding box center [1388, 254] width 24 height 15
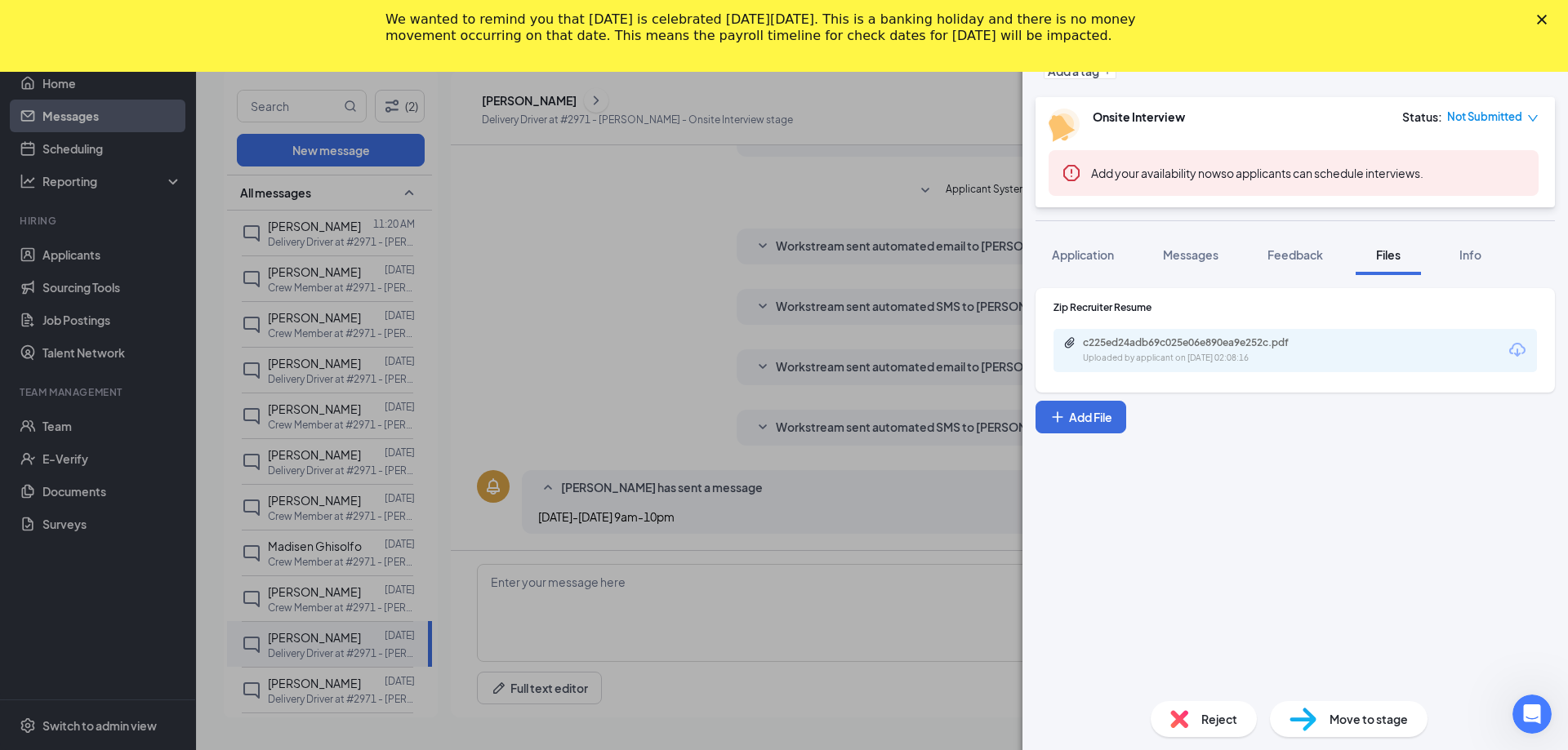
click at [1117, 341] on div "c225ed24adb69c025e06e890ea9e252c.pdf" at bounding box center [1196, 343] width 228 height 13
click at [621, 197] on div "TA [PERSON_NAME] Delivery Driver at #2971 - [PERSON_NAME] Add a tag Onsite Inte…" at bounding box center [784, 375] width 1568 height 750
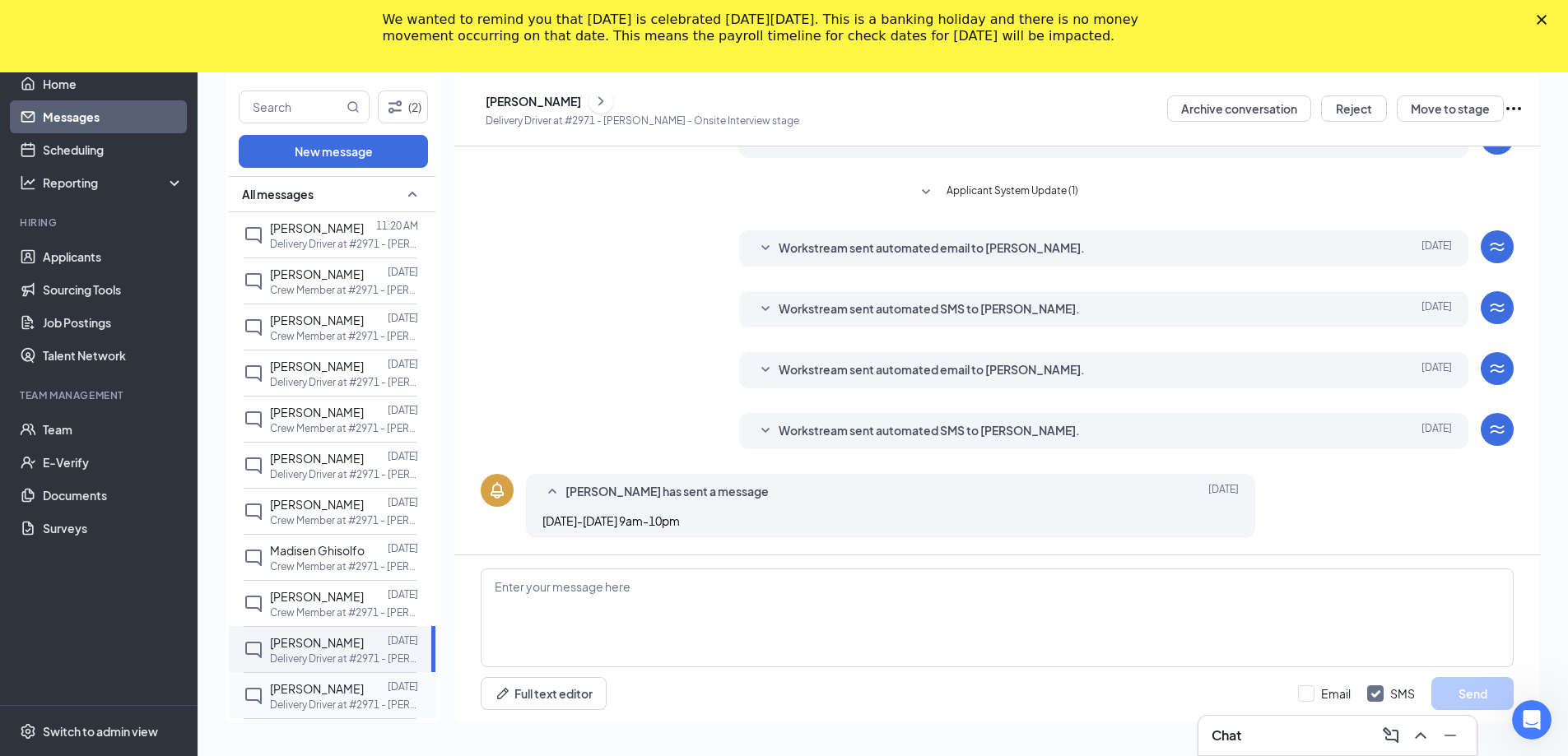
click at [300, 682] on span "[PERSON_NAME]" at bounding box center [317, 689] width 94 height 15
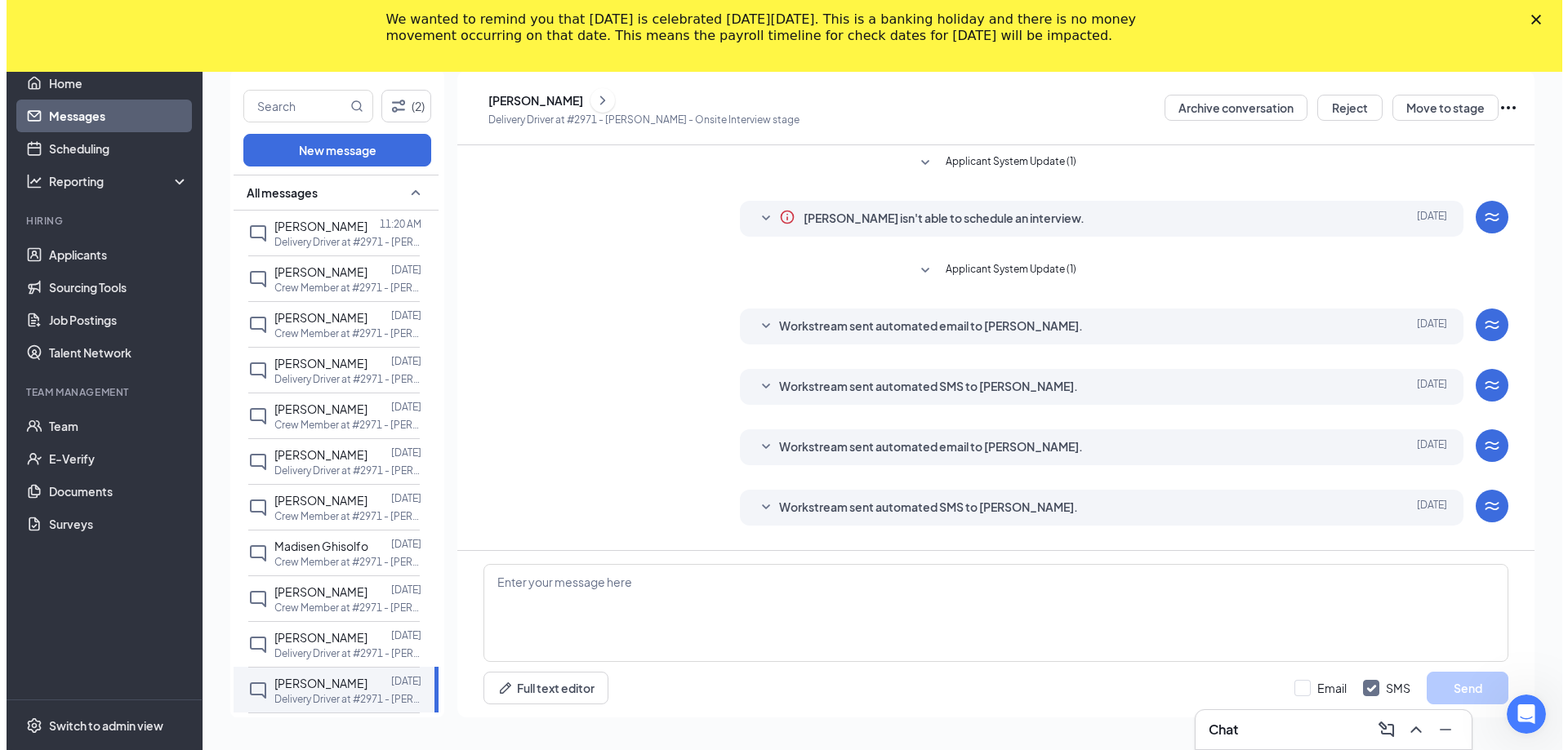
scroll to position [80, 0]
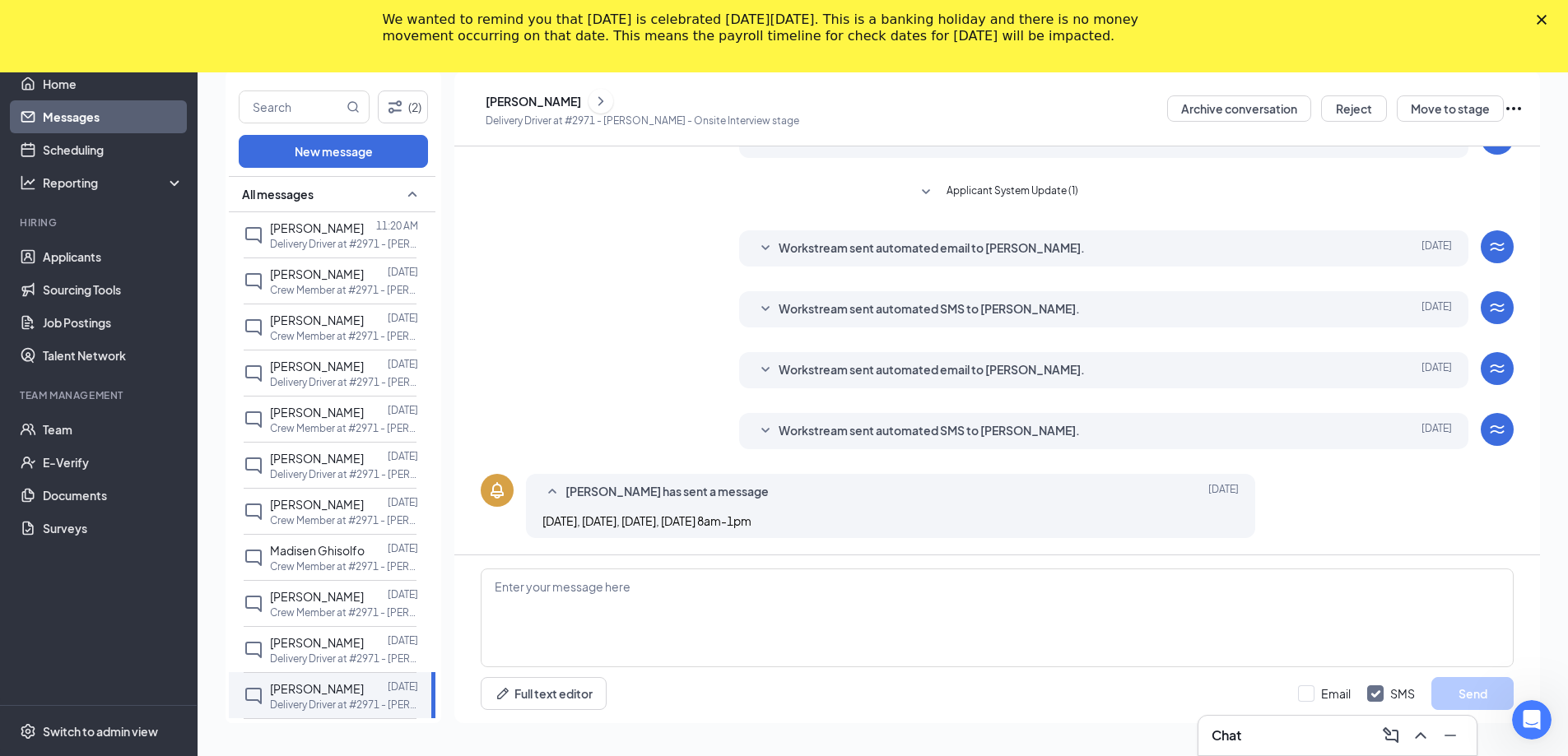
click at [600, 102] on div "[PERSON_NAME]" at bounding box center [643, 101] width 313 height 24
click at [581, 94] on div "[PERSON_NAME]" at bounding box center [534, 102] width 95 height 17
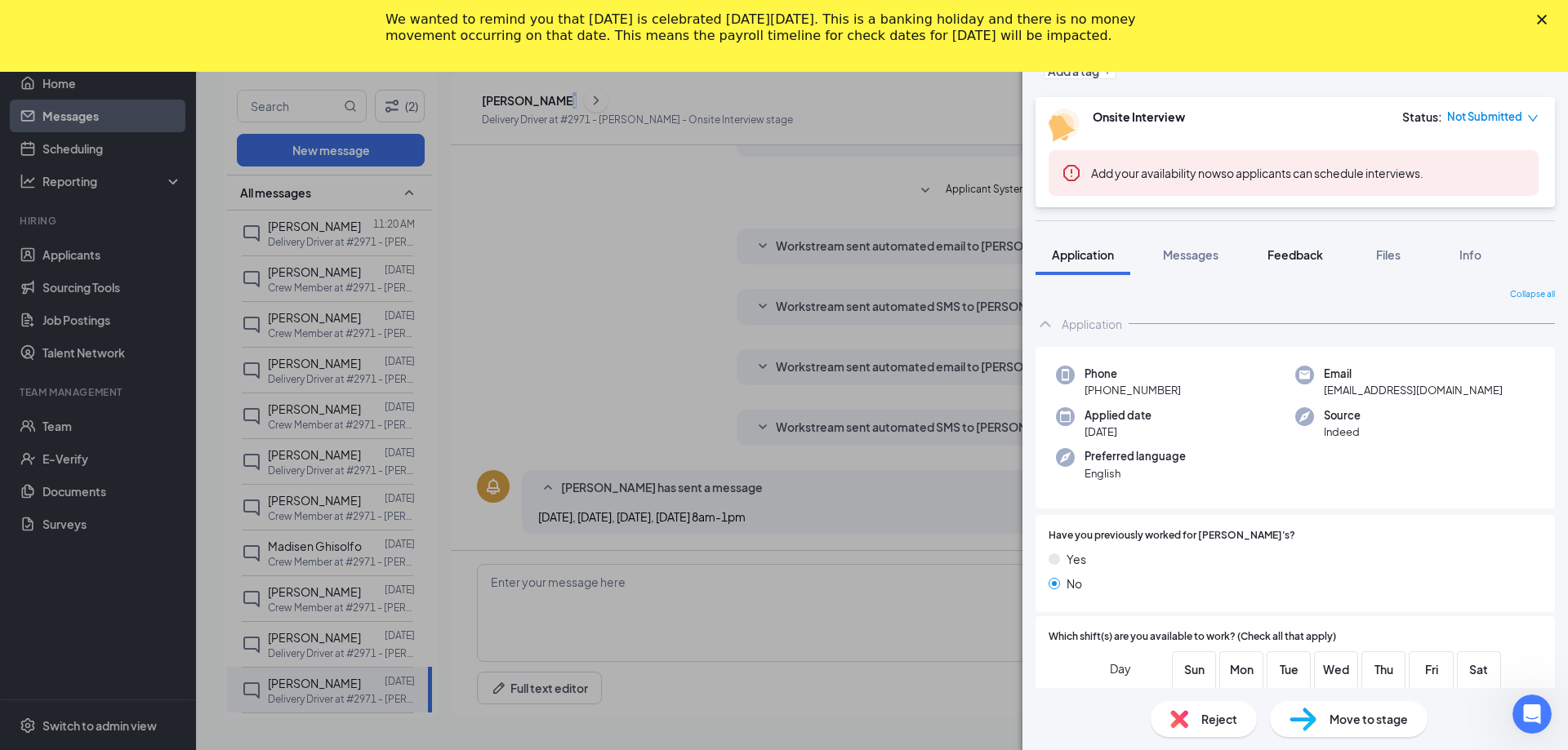
click at [1374, 257] on div "Files" at bounding box center [1388, 255] width 32 height 17
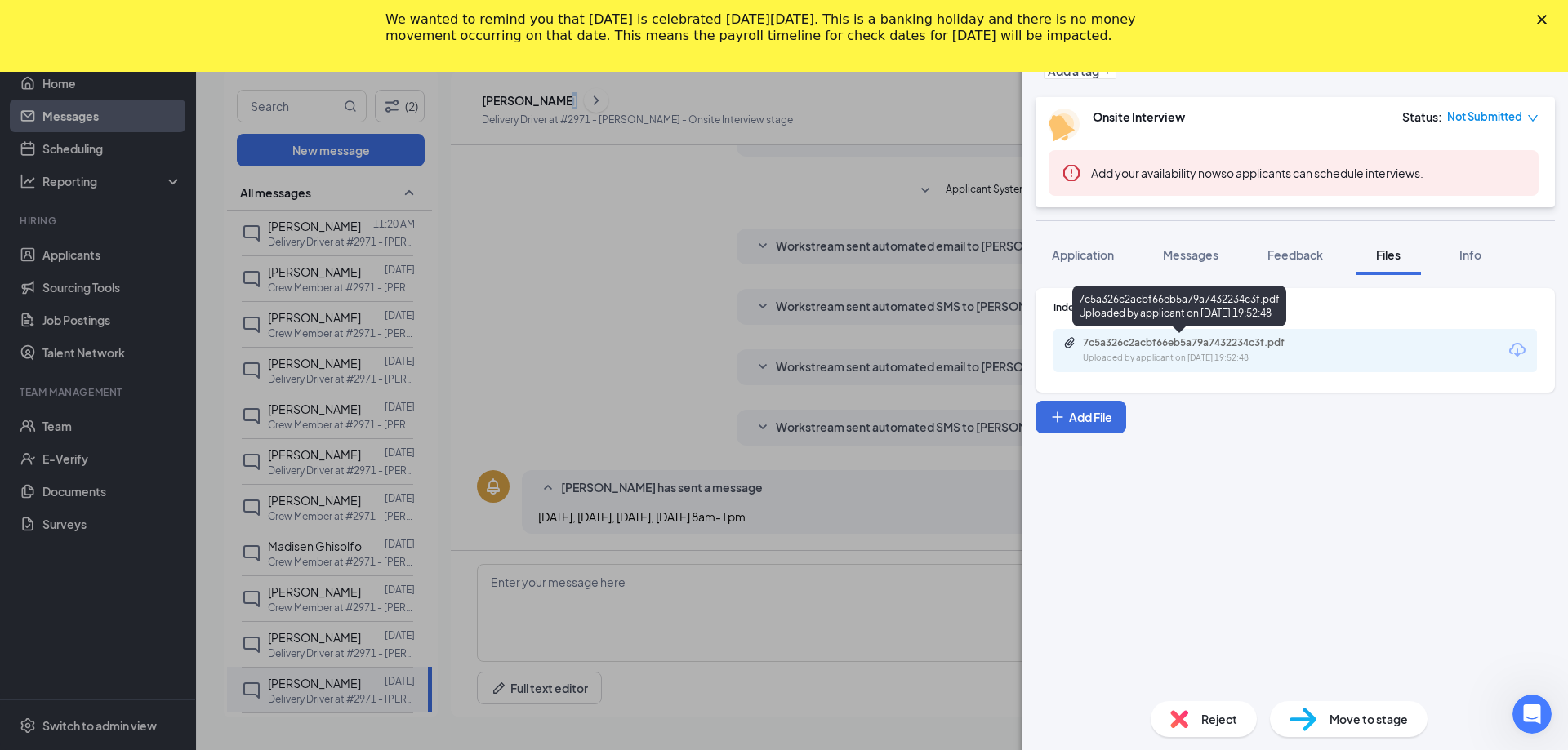
click at [1154, 353] on div "Uploaded by applicant on [DATE] 19:52:48" at bounding box center [1204, 358] width 245 height 13
